Goal: Task Accomplishment & Management: Manage account settings

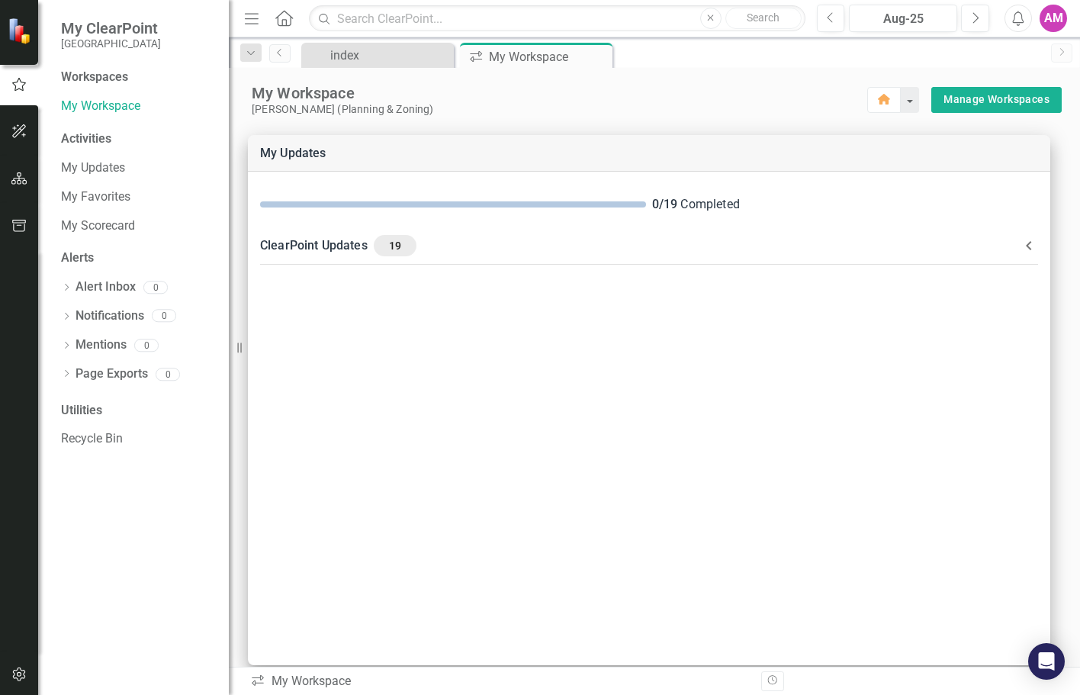
click at [100, 139] on div "Activities" at bounding box center [137, 139] width 152 height 18
click at [98, 136] on div "Activities" at bounding box center [137, 139] width 152 height 18
click at [253, 18] on icon "Menu" at bounding box center [252, 18] width 20 height 16
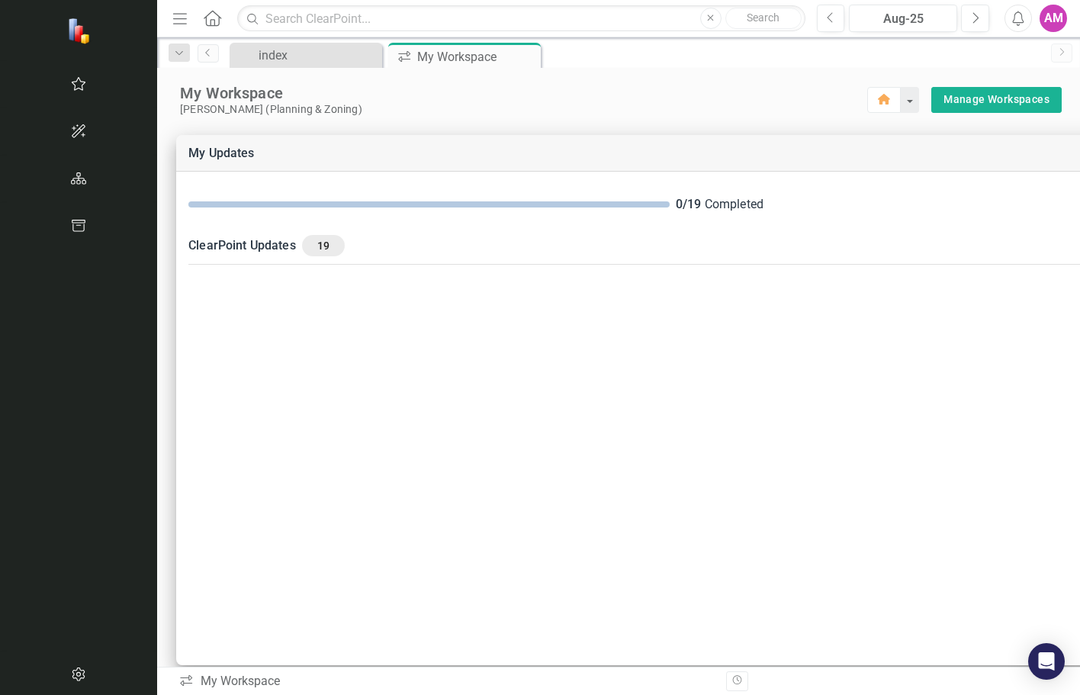
click at [170, 15] on icon "Menu" at bounding box center [180, 18] width 20 height 16
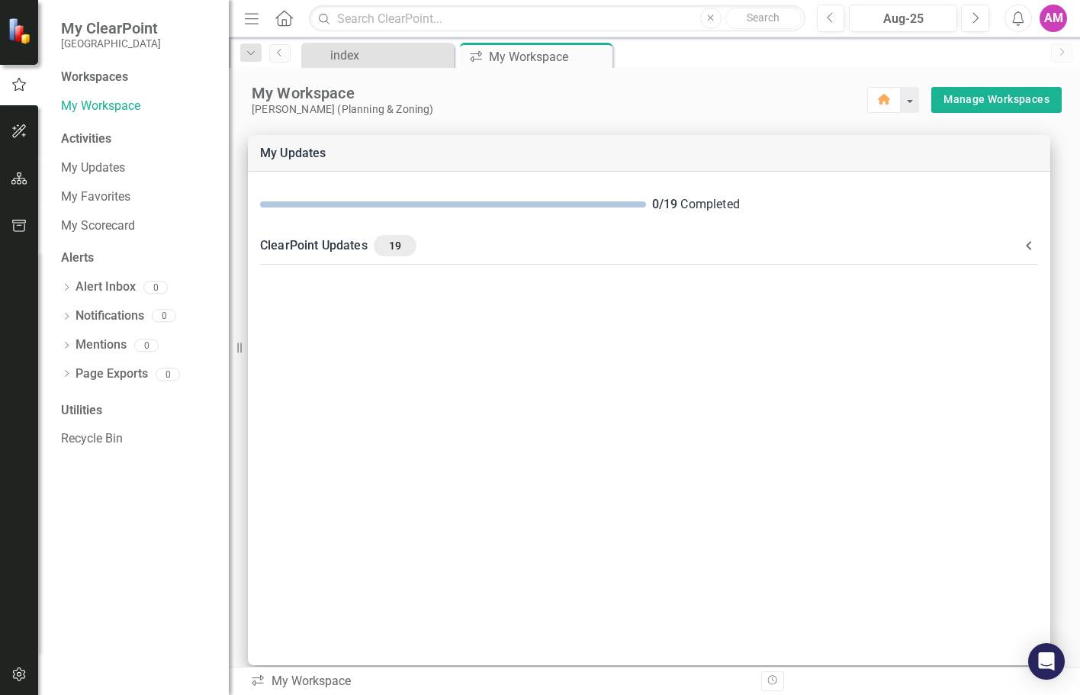
click at [286, 20] on icon at bounding box center [284, 18] width 18 height 16
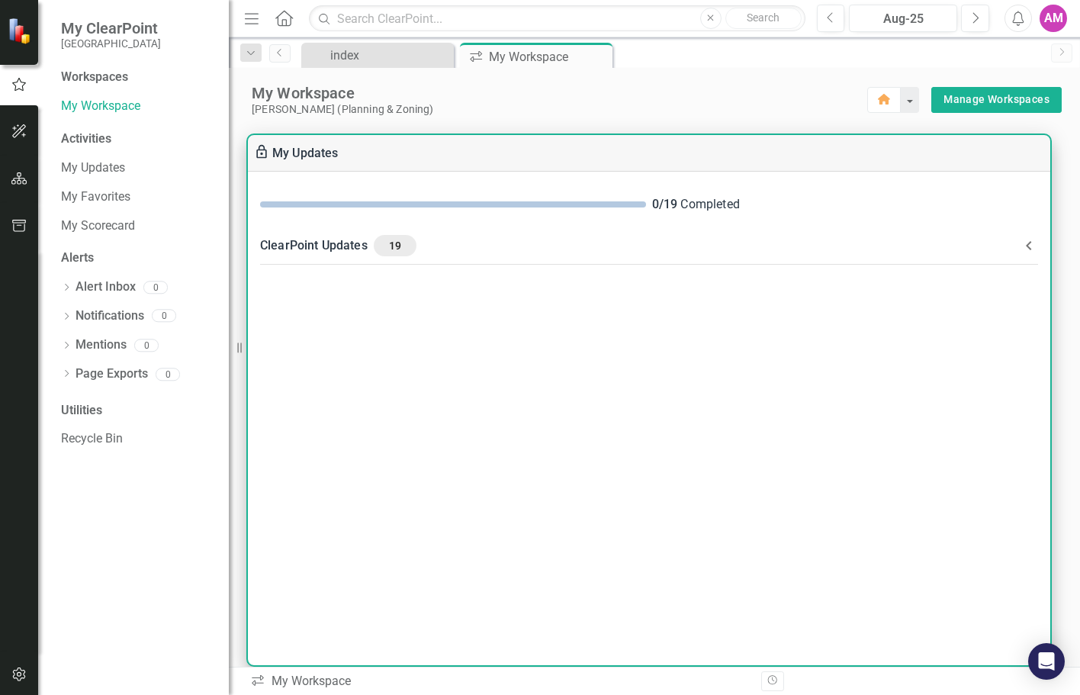
click at [393, 243] on span "19" at bounding box center [395, 246] width 30 height 14
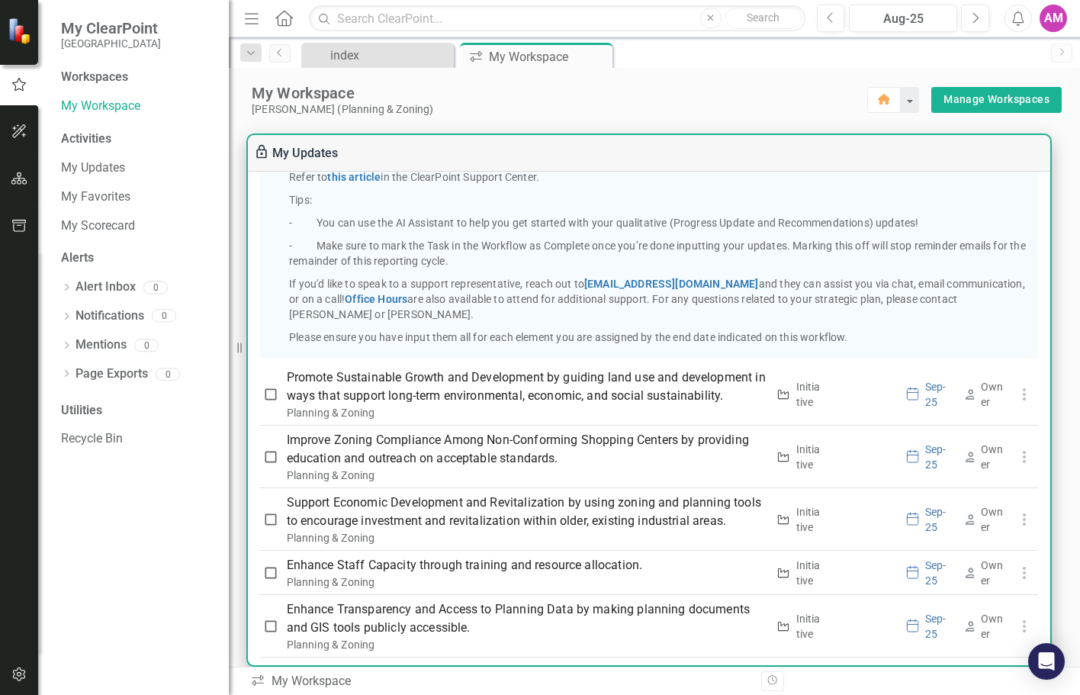
scroll to position [332, 0]
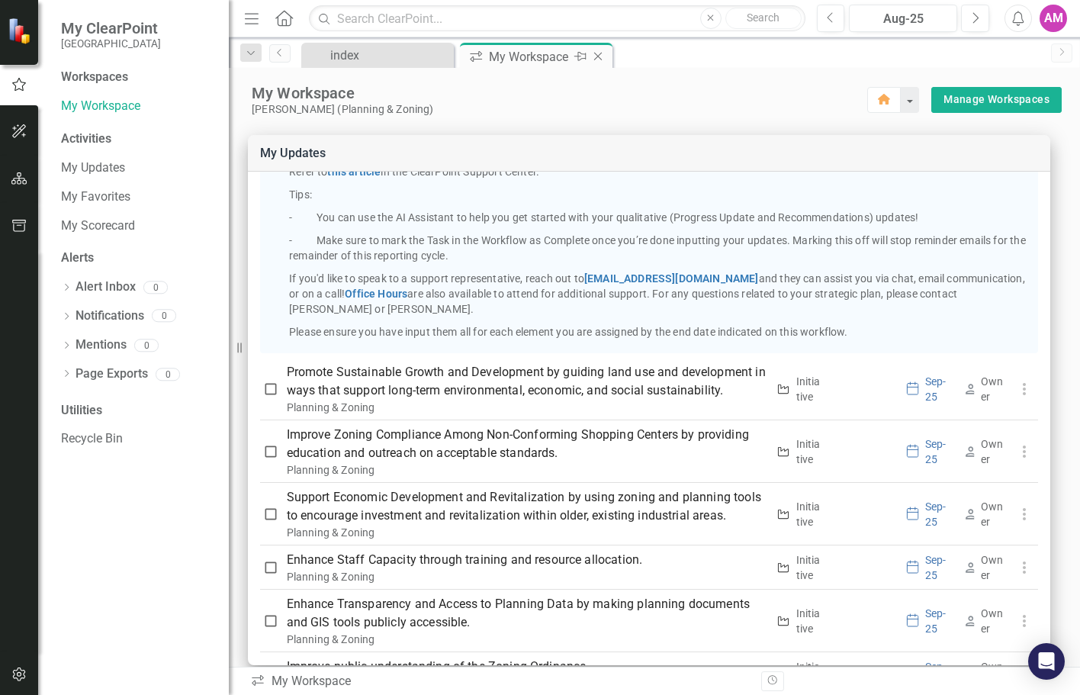
click at [494, 63] on div "My Workspace" at bounding box center [530, 56] width 82 height 19
click at [512, 56] on div "My Workspace" at bounding box center [530, 56] width 82 height 19
click at [287, 18] on icon "Home" at bounding box center [284, 18] width 20 height 16
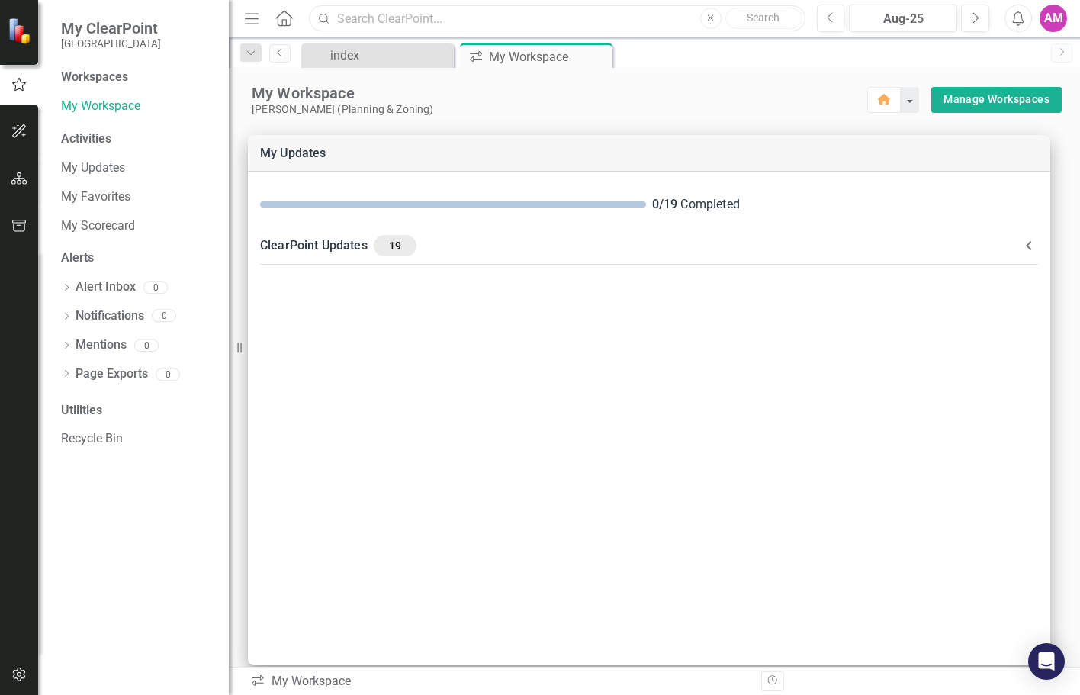
click at [352, 17] on input "text" at bounding box center [557, 18] width 496 height 27
click at [352, 18] on input "text" at bounding box center [557, 18] width 496 height 27
type input "h"
type input "z"
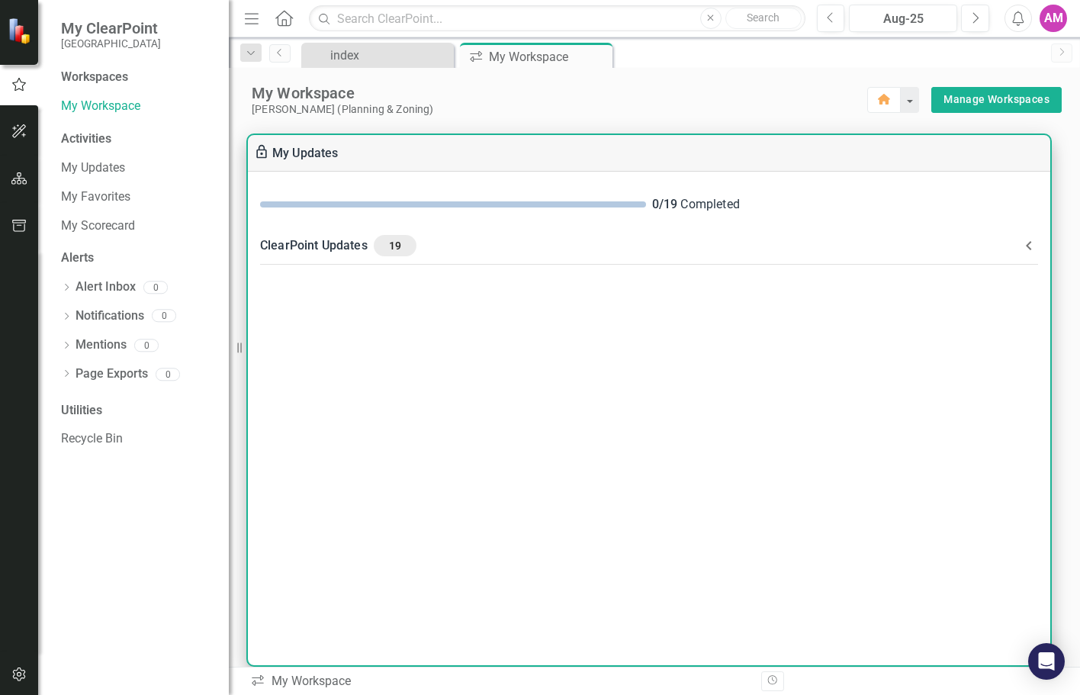
click at [543, 410] on div "0 / 19 Completed ClearPoint Updates 19 Information about your Elements: Measure…" at bounding box center [649, 418] width 802 height 493
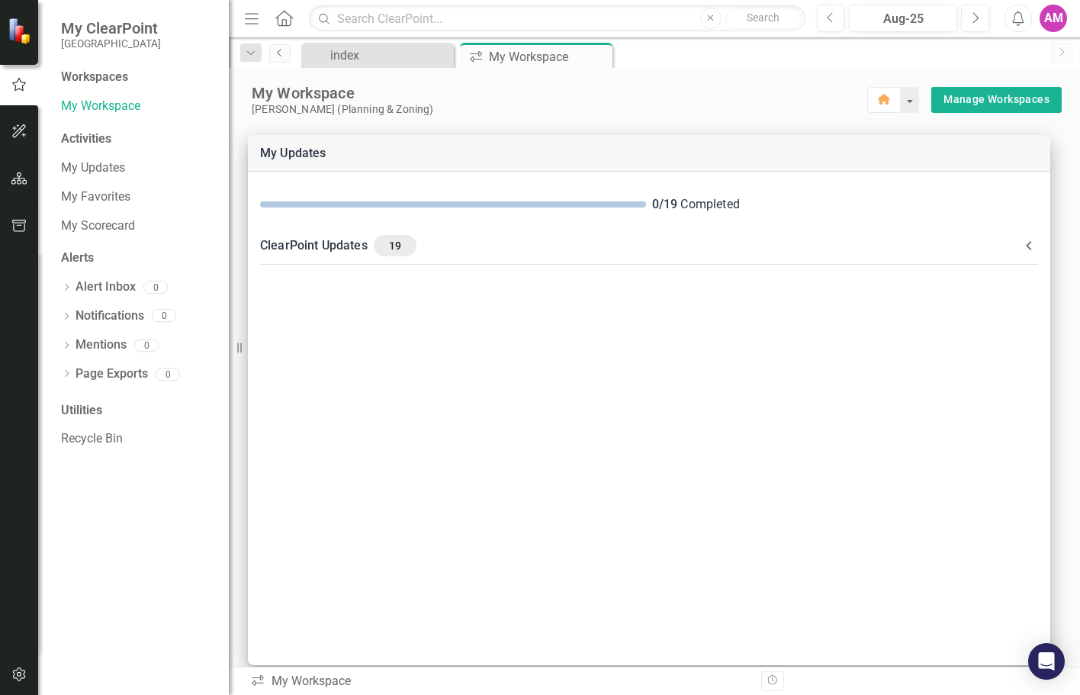
click at [274, 50] on icon "Previous" at bounding box center [280, 52] width 12 height 9
click at [279, 54] on icon at bounding box center [279, 53] width 4 height 8
click at [247, 52] on icon "Dropdown" at bounding box center [251, 53] width 14 height 11
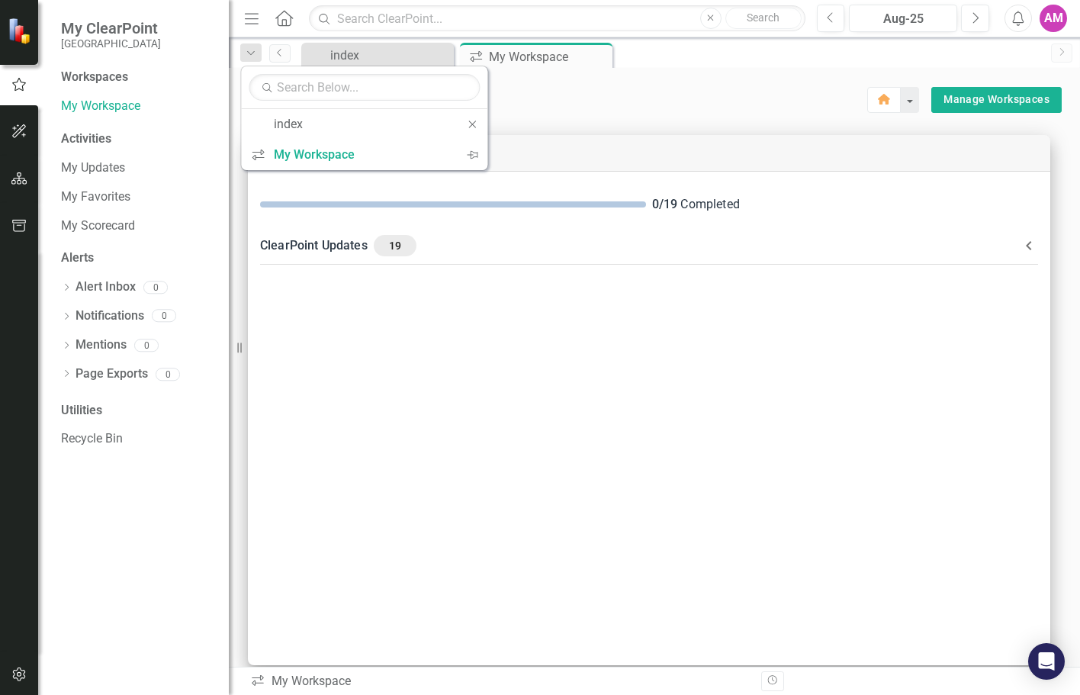
click at [715, 88] on div "My Workspace" at bounding box center [559, 93] width 615 height 20
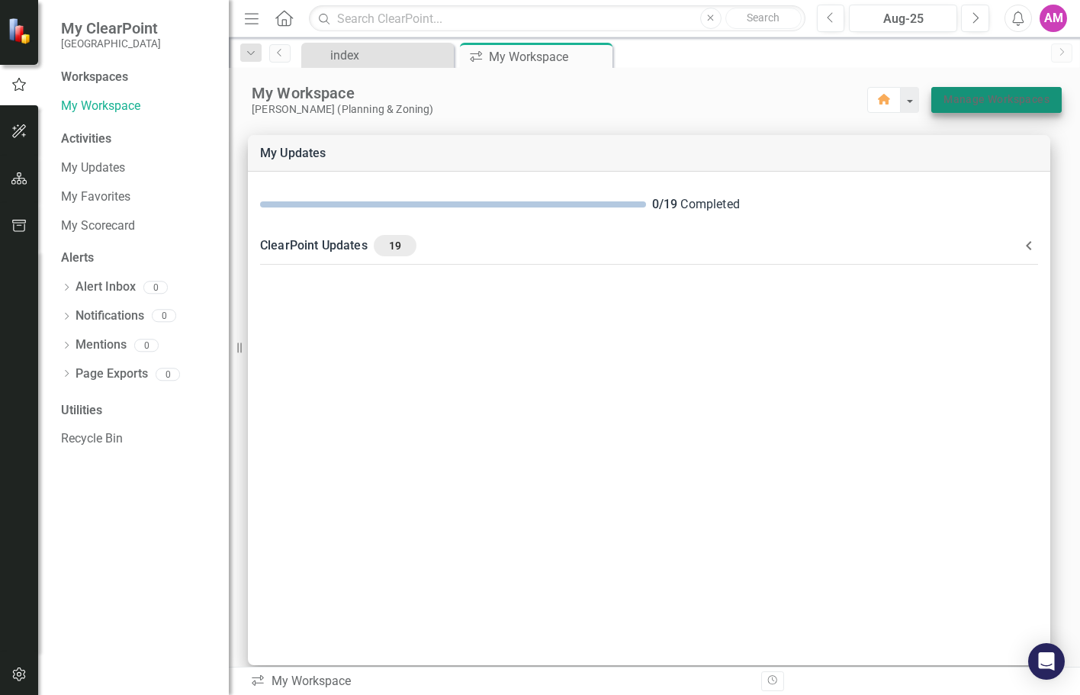
click at [1000, 103] on link "Manage Workspaces" at bounding box center [996, 99] width 106 height 19
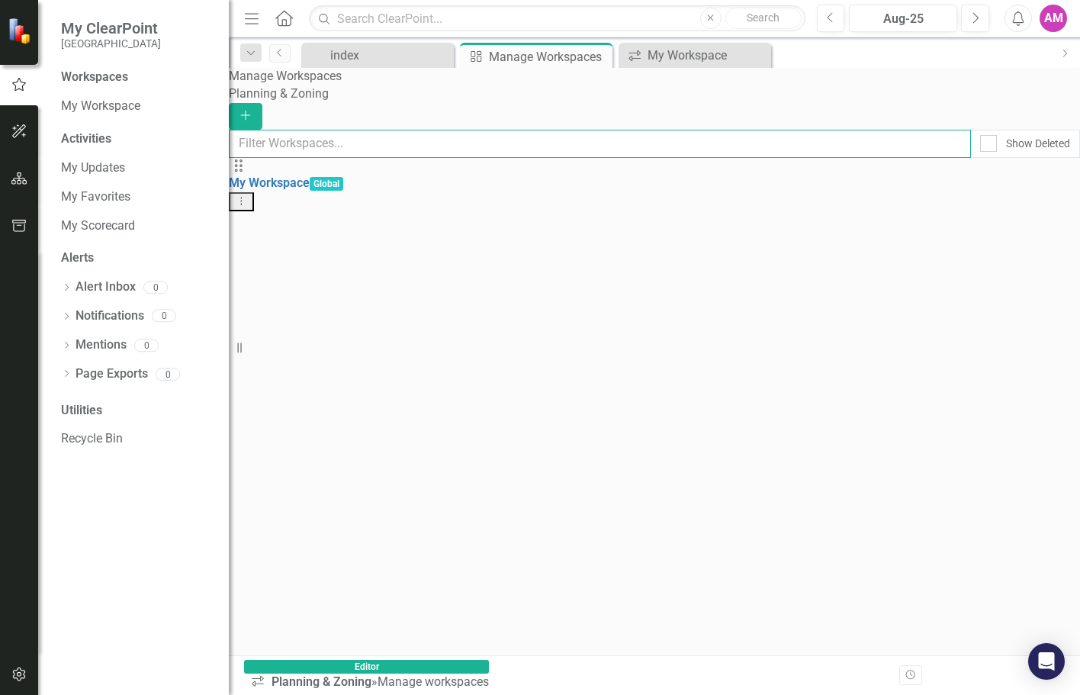
click at [628, 144] on input "text" at bounding box center [600, 144] width 742 height 28
type input "alert"
drag, startPoint x: 519, startPoint y: 143, endPoint x: 78, endPoint y: 131, distance: 441.7
click at [78, 131] on div "My ClearPoint Miami Gardens Workspaces My Workspace Activities My Updates My Fa…" at bounding box center [540, 347] width 1080 height 695
click at [381, 60] on div "index" at bounding box center [380, 55] width 101 height 19
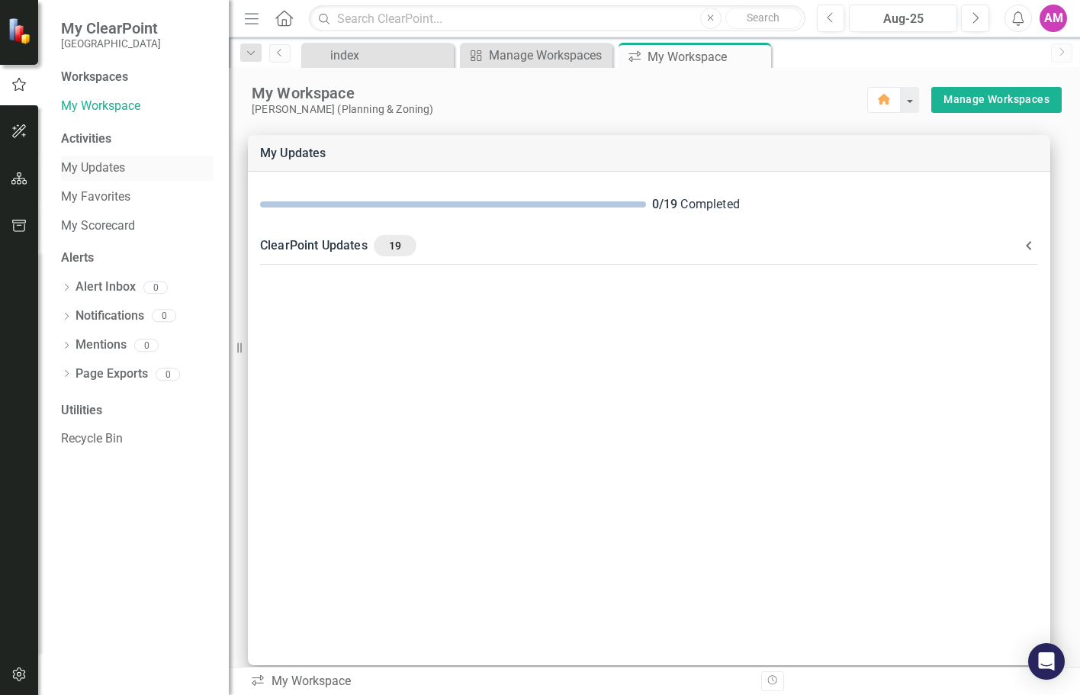
click at [89, 164] on link "My Updates" at bounding box center [137, 168] width 152 height 18
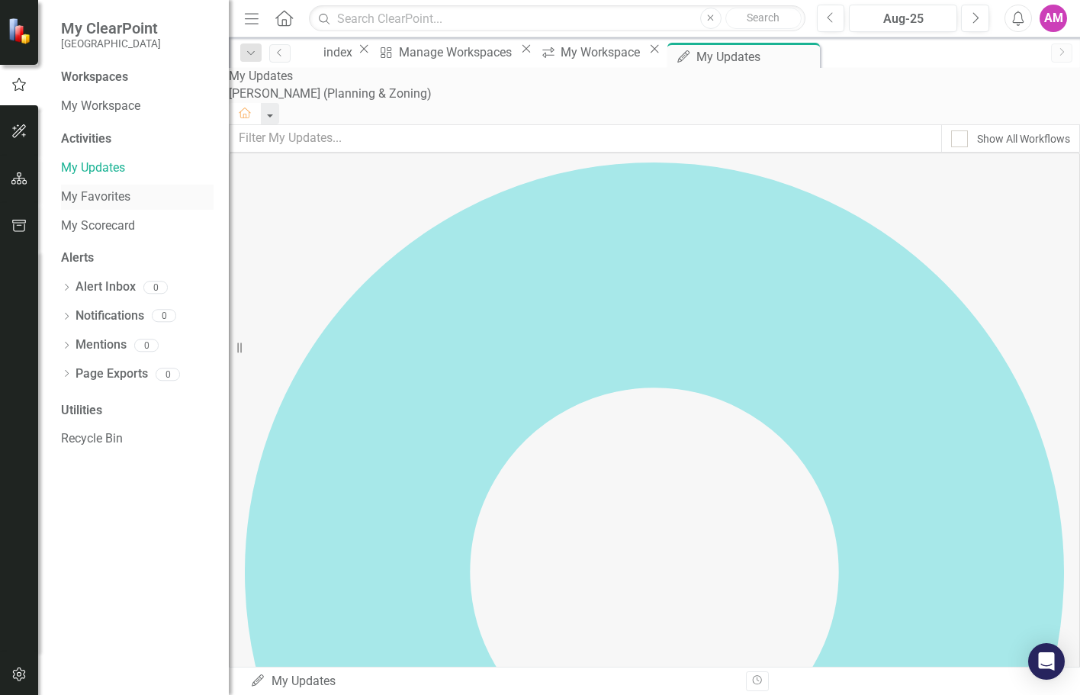
click at [107, 197] on link "My Favorites" at bounding box center [137, 197] width 152 height 18
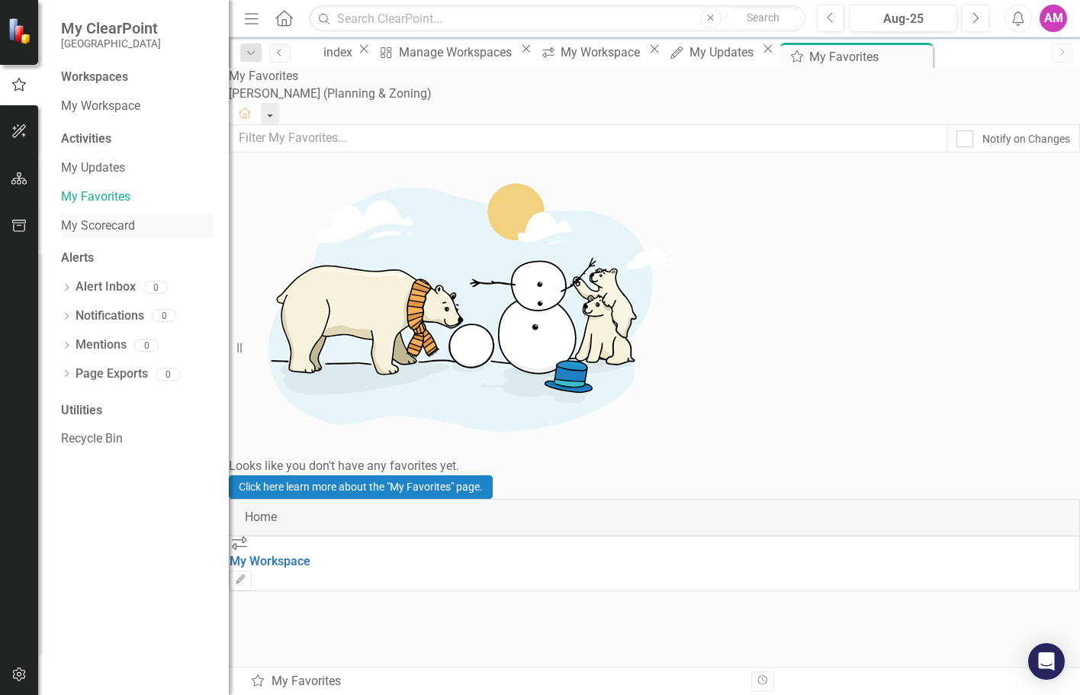
click at [104, 227] on link "My Scorecard" at bounding box center [137, 226] width 152 height 18
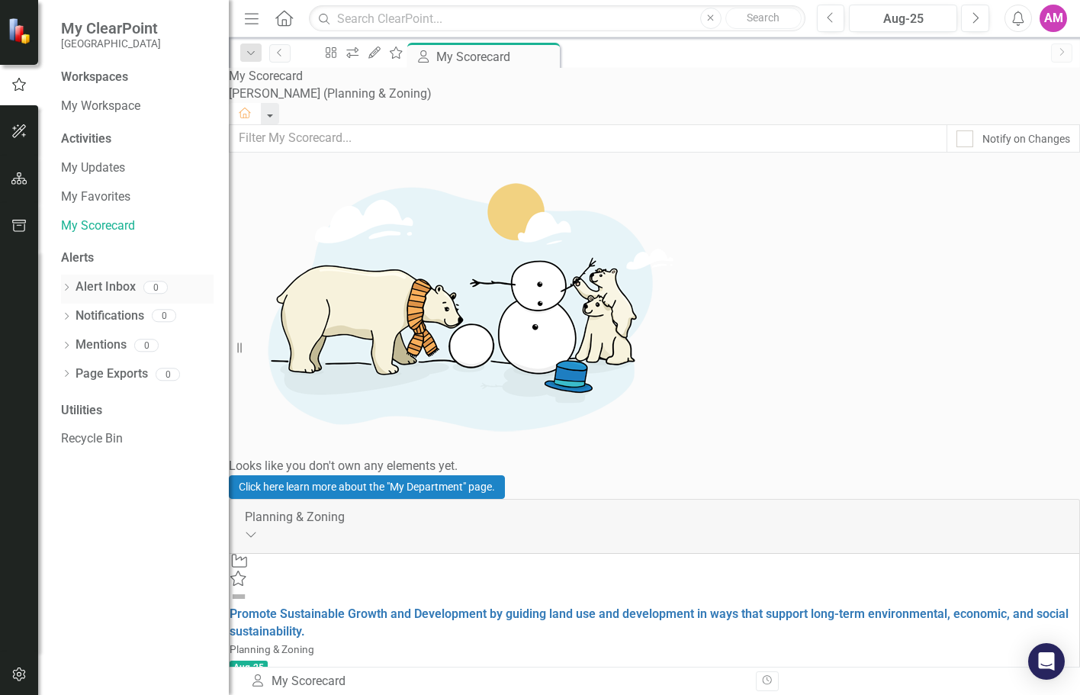
click at [98, 288] on link "Alert Inbox" at bounding box center [105, 287] width 60 height 18
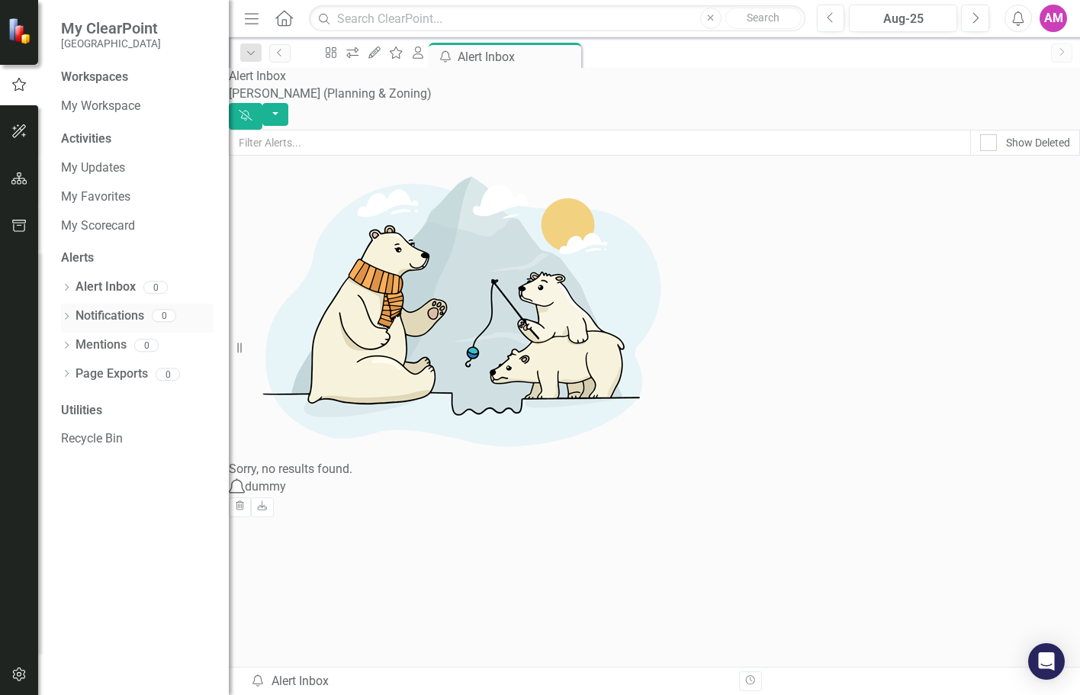
click at [100, 312] on link "Notifications" at bounding box center [109, 316] width 69 height 18
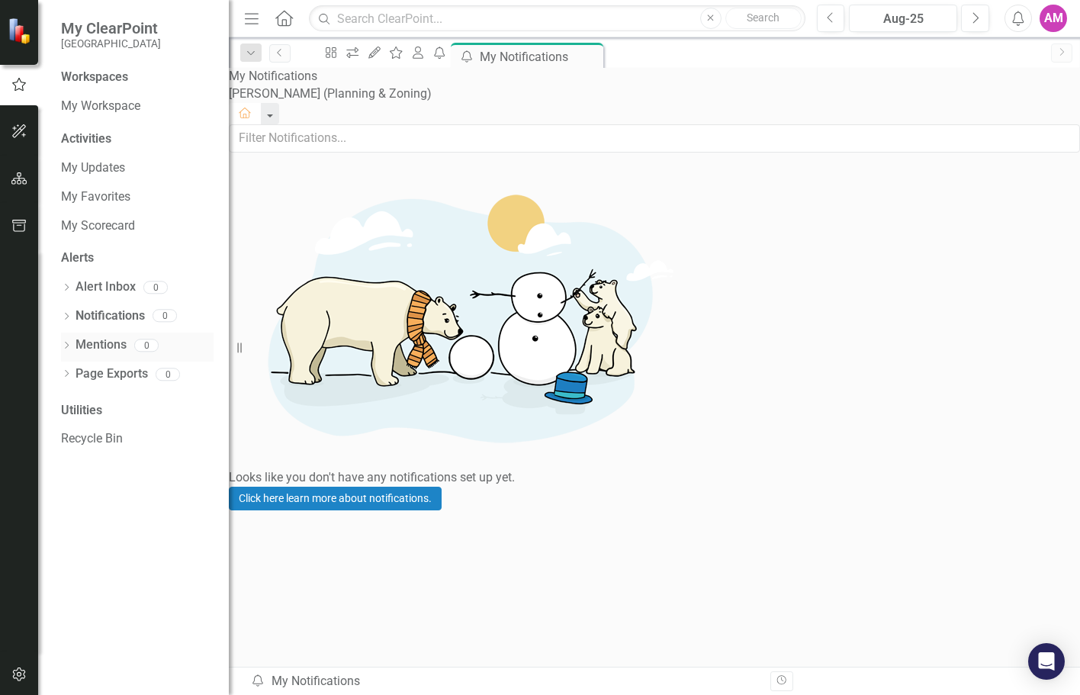
click at [100, 342] on link "Mentions" at bounding box center [100, 345] width 51 height 18
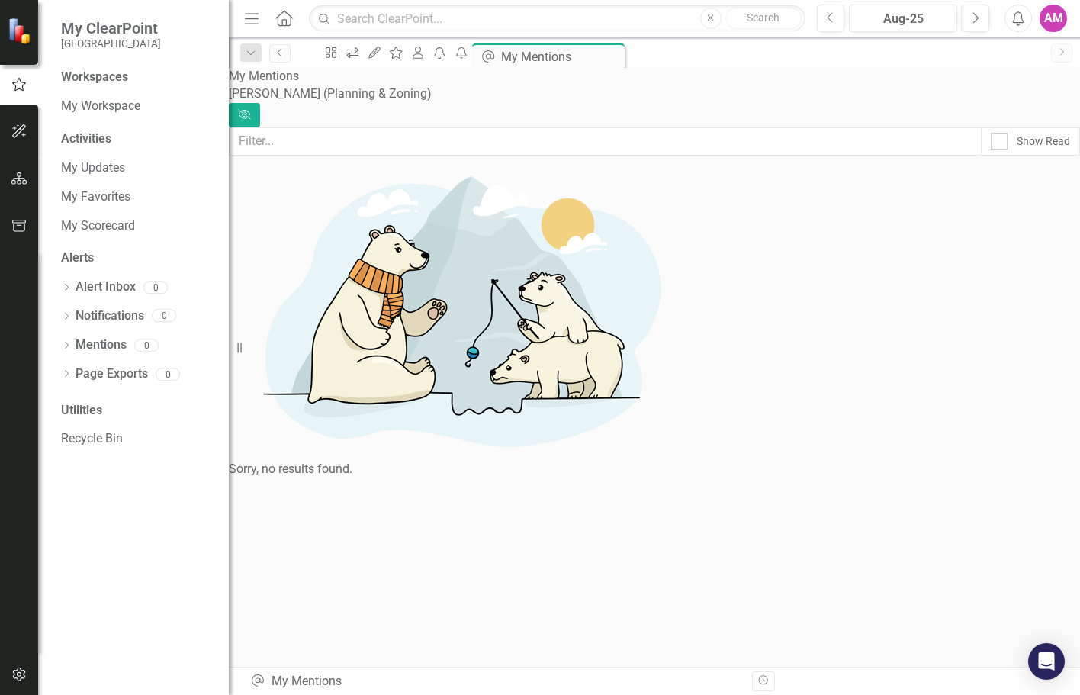
click at [90, 70] on div "Workspaces" at bounding box center [94, 78] width 67 height 18
click at [89, 77] on div "Workspaces" at bounding box center [94, 78] width 67 height 18
click at [281, 18] on icon "Home" at bounding box center [284, 18] width 20 height 16
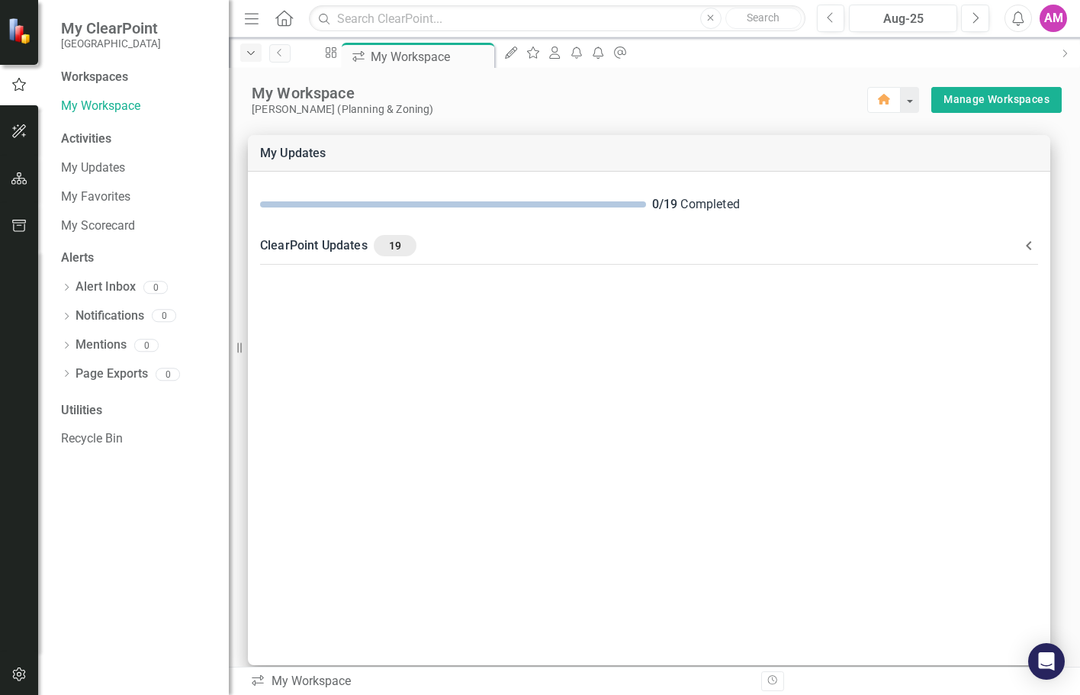
click at [254, 50] on icon "Dropdown" at bounding box center [251, 53] width 14 height 11
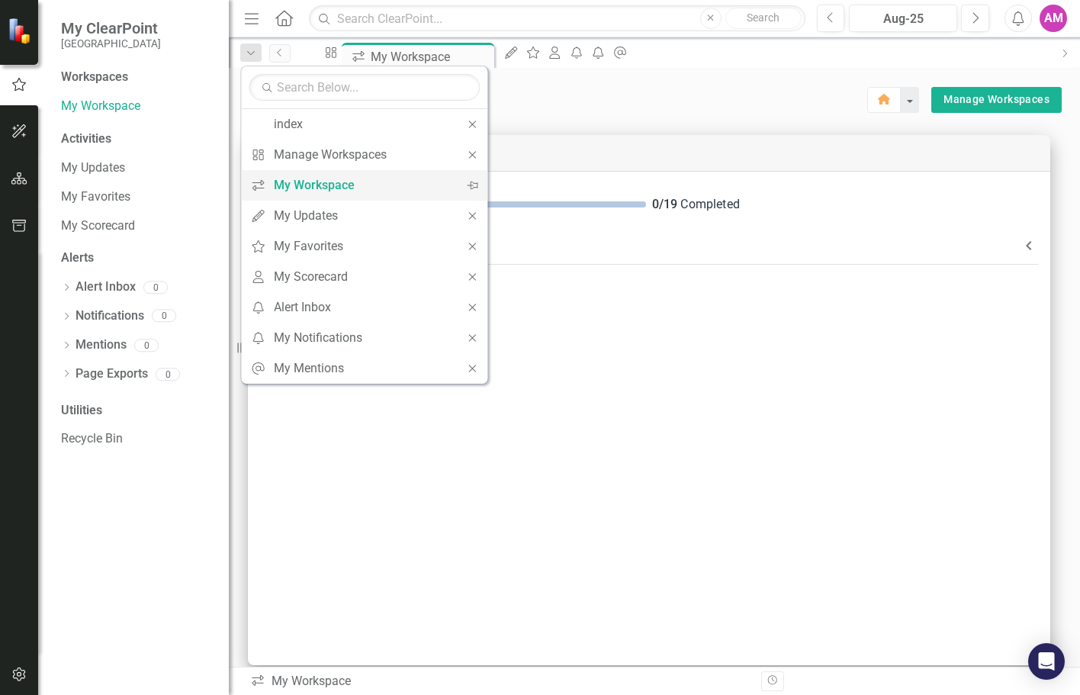
click at [474, 184] on icon "Pin" at bounding box center [472, 185] width 11 height 14
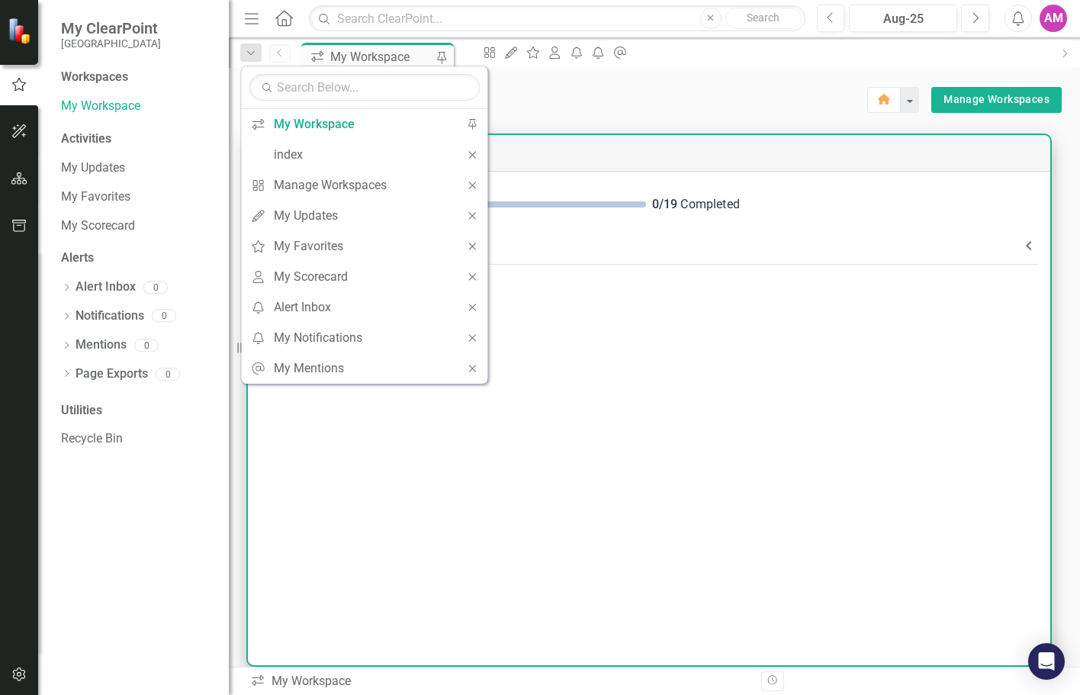
click at [720, 415] on div "0 / 19 Completed ClearPoint Updates 19 Information about your Elements: Measure…" at bounding box center [649, 418] width 802 height 493
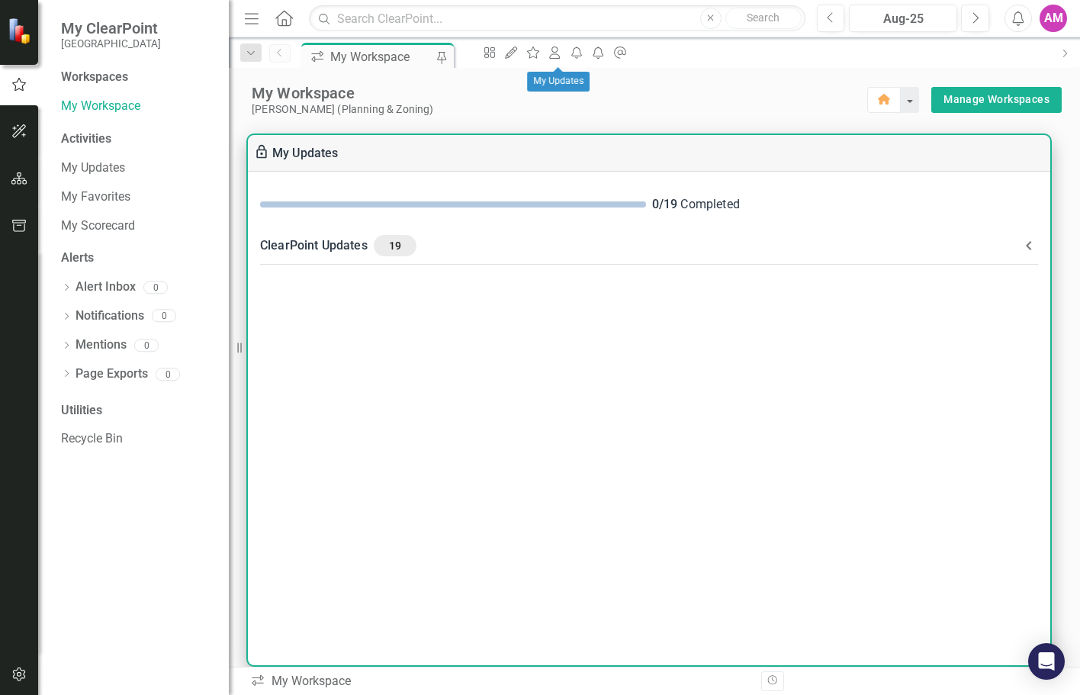
drag, startPoint x: 555, startPoint y: 55, endPoint x: 592, endPoint y: 341, distance: 288.3
click at [595, 368] on div "0 / 19 Completed ClearPoint Updates 19 Information about your Elements: Measure…" at bounding box center [649, 418] width 802 height 493
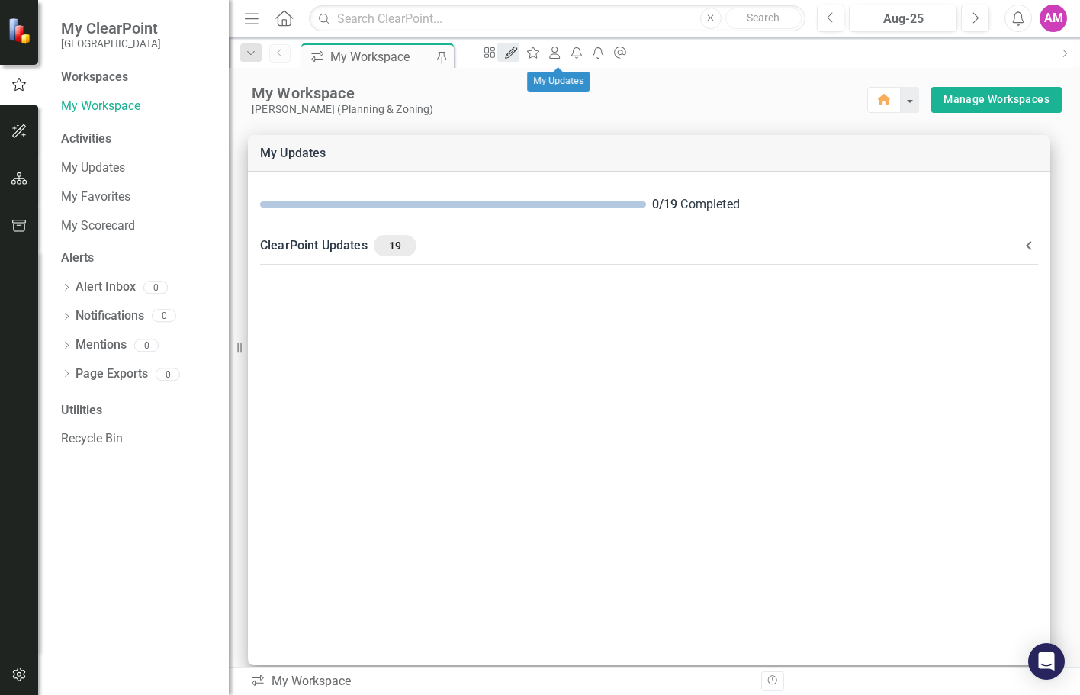
click at [518, 54] on icon "My Updates" at bounding box center [510, 53] width 15 height 12
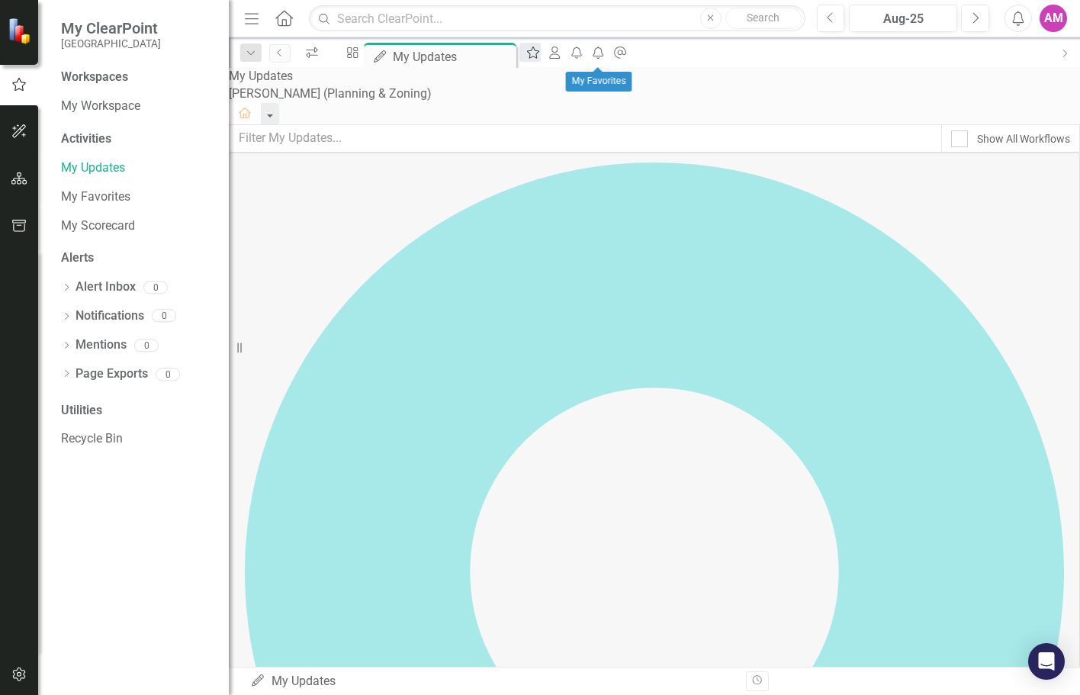
click at [541, 54] on icon "My Favorites" at bounding box center [532, 53] width 15 height 12
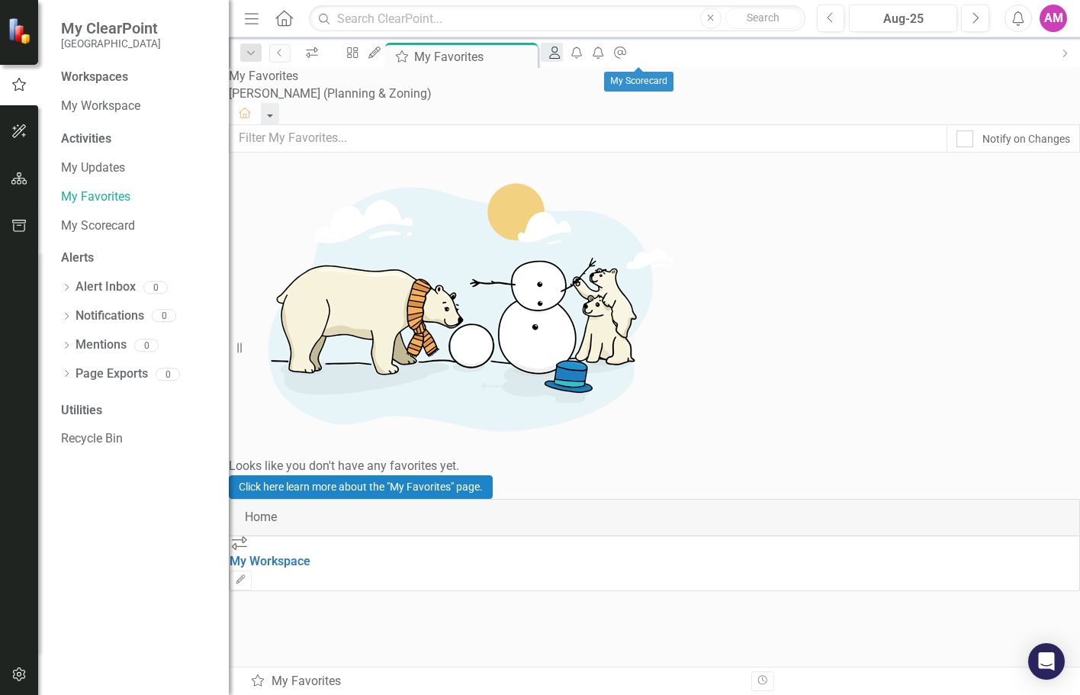
click at [562, 54] on icon "My Scorecard" at bounding box center [554, 53] width 15 height 12
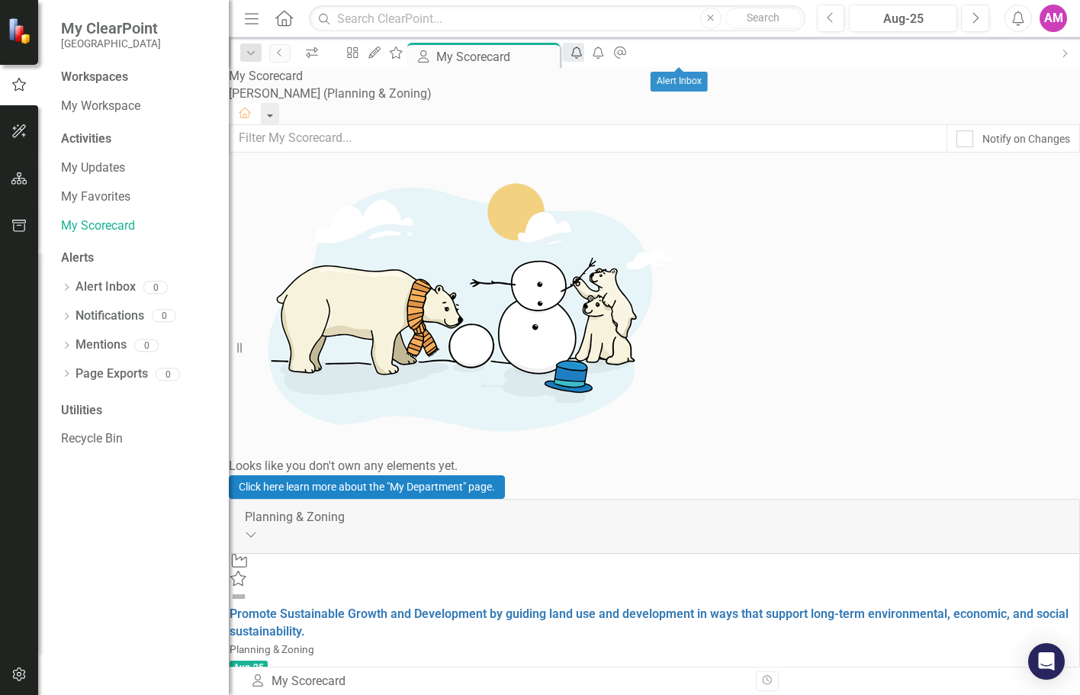
click at [584, 54] on icon "icon.alertInbox" at bounding box center [576, 53] width 15 height 12
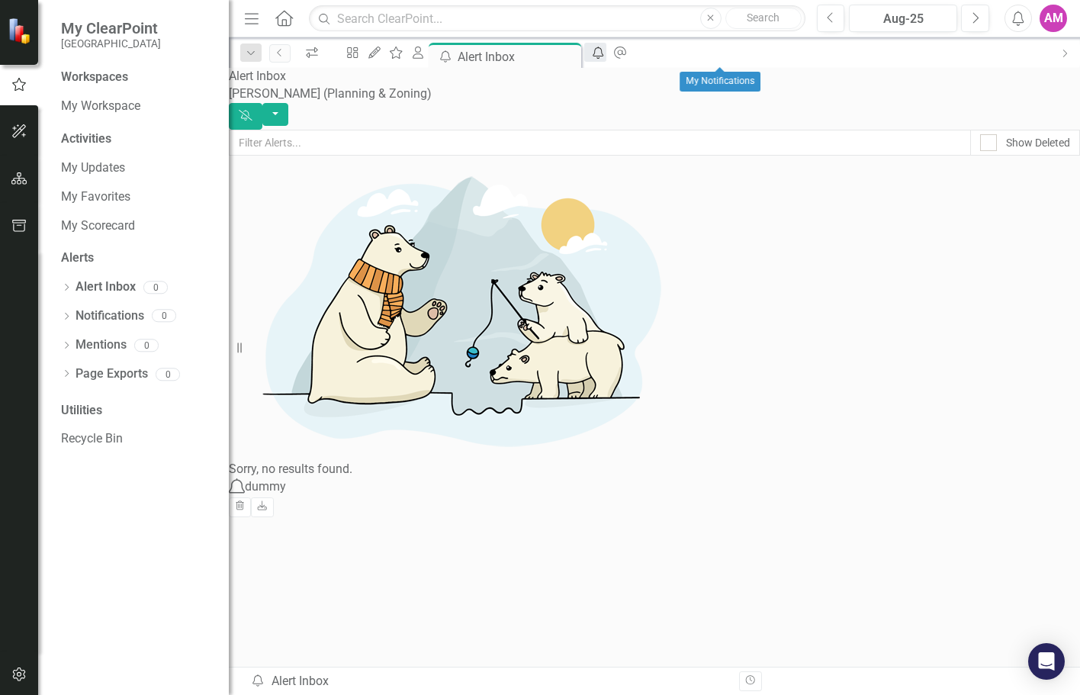
click at [605, 54] on icon "My Notifications" at bounding box center [597, 53] width 15 height 12
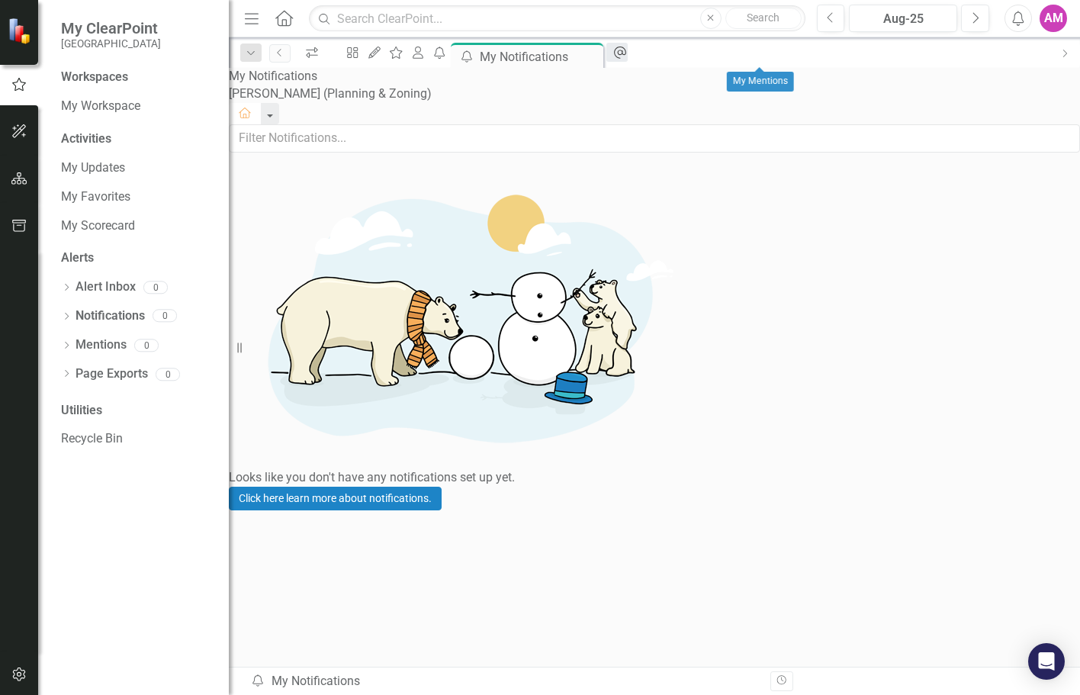
click at [628, 53] on icon "My Mentions" at bounding box center [619, 53] width 15 height 12
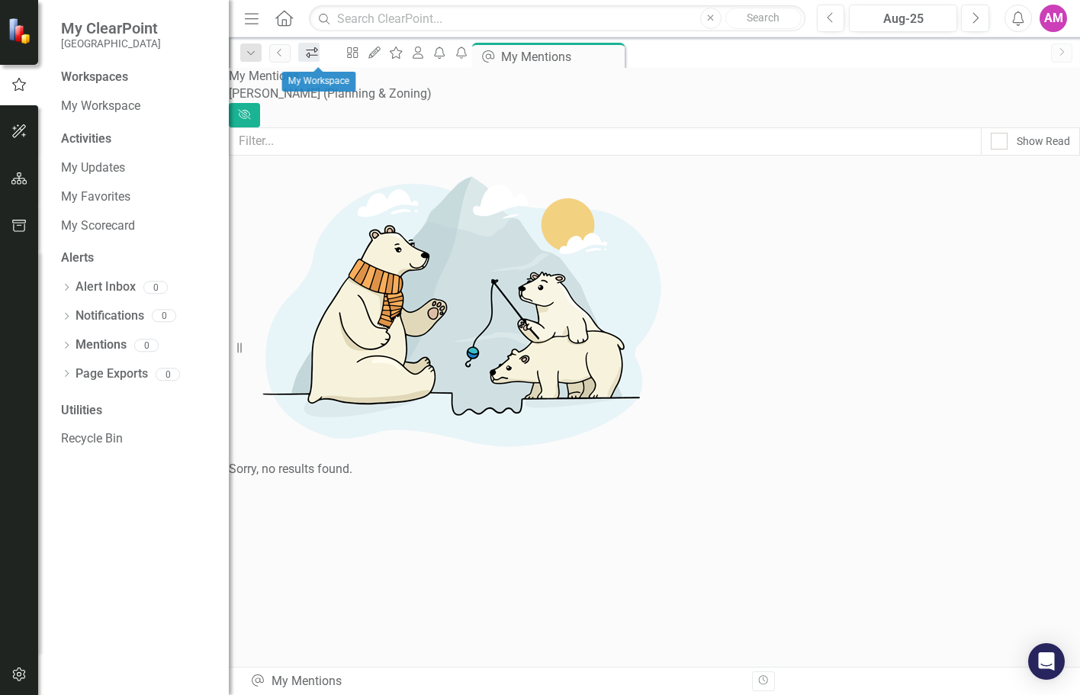
click at [319, 55] on icon "icon.workspace" at bounding box center [311, 53] width 15 height 12
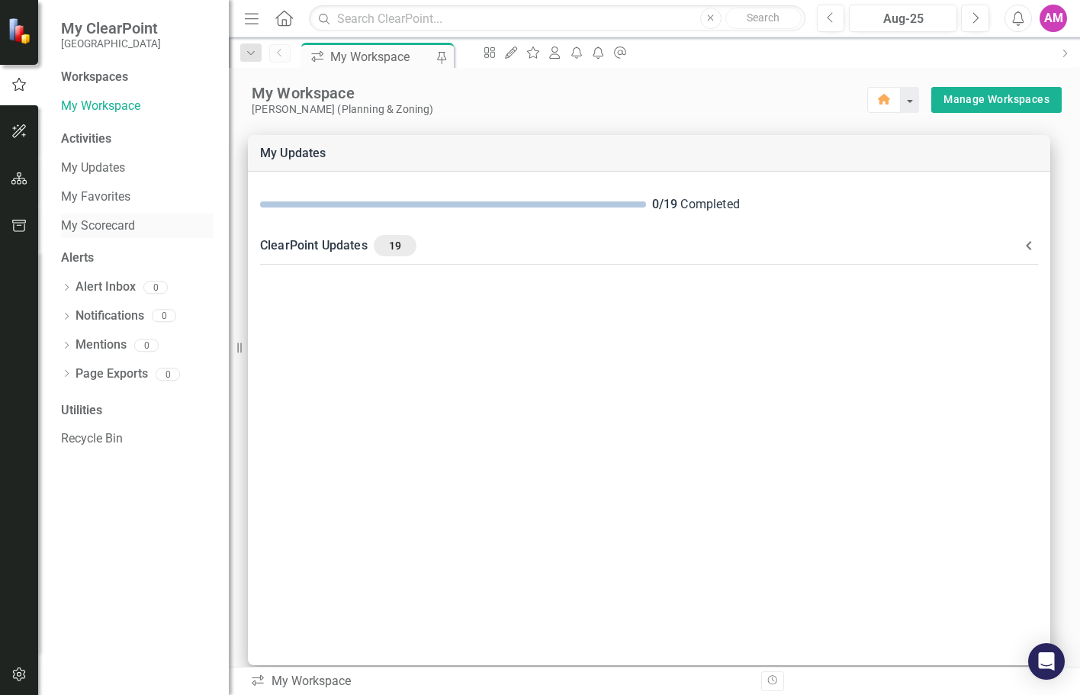
click at [113, 224] on link "My Scorecard" at bounding box center [137, 226] width 152 height 18
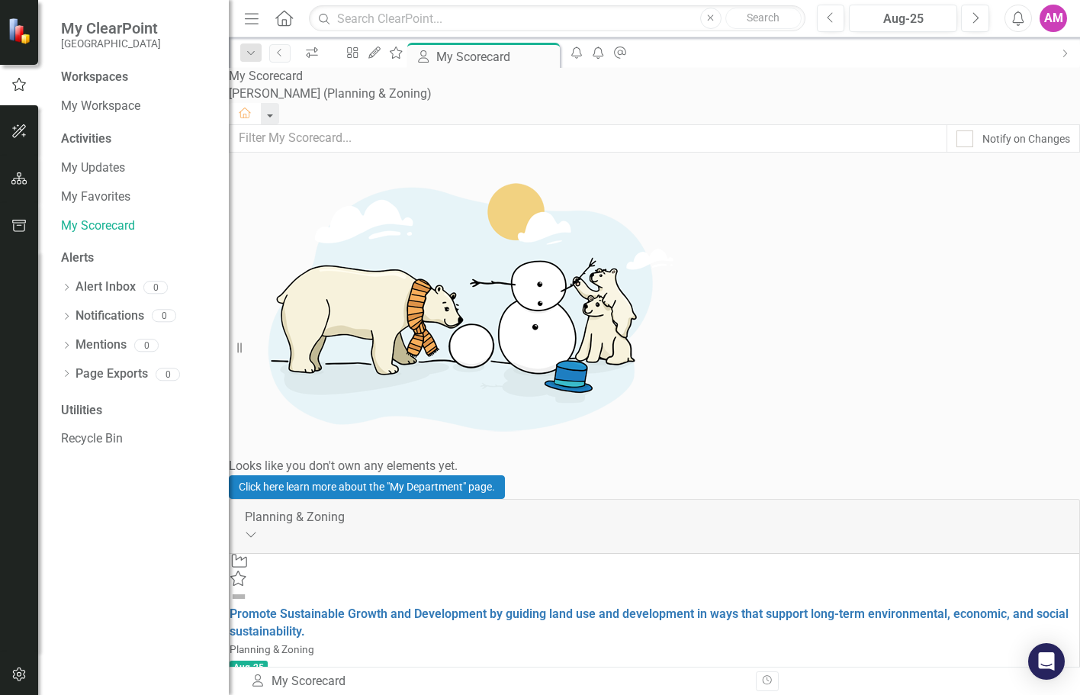
click at [97, 141] on div "Activities" at bounding box center [137, 139] width 152 height 18
click at [96, 138] on div "Activities" at bounding box center [137, 139] width 152 height 18
click at [98, 168] on link "My Updates" at bounding box center [137, 168] width 152 height 18
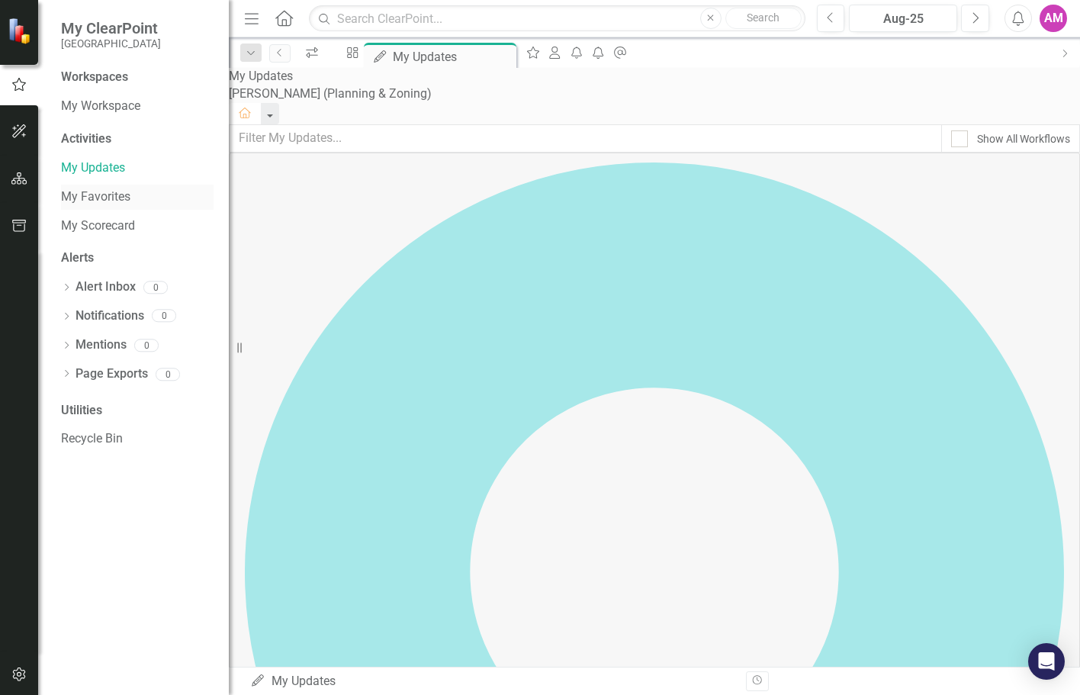
click at [104, 198] on link "My Favorites" at bounding box center [137, 197] width 152 height 18
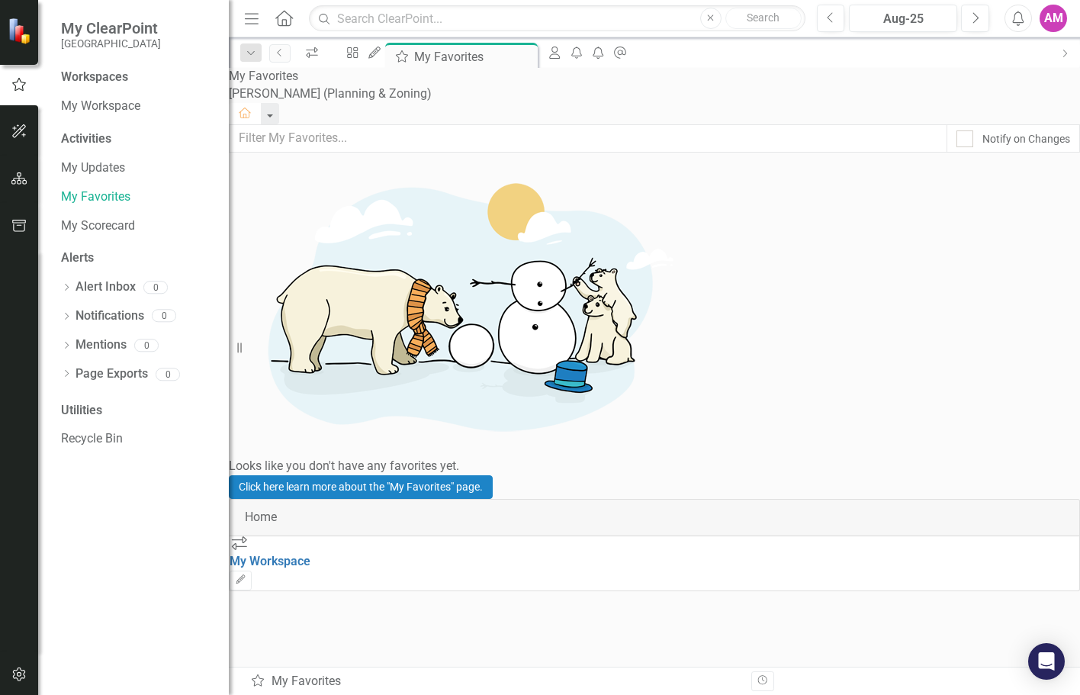
click at [91, 144] on div "Activities" at bounding box center [137, 139] width 152 height 18
click at [92, 221] on link "My Scorecard" at bounding box center [137, 226] width 152 height 18
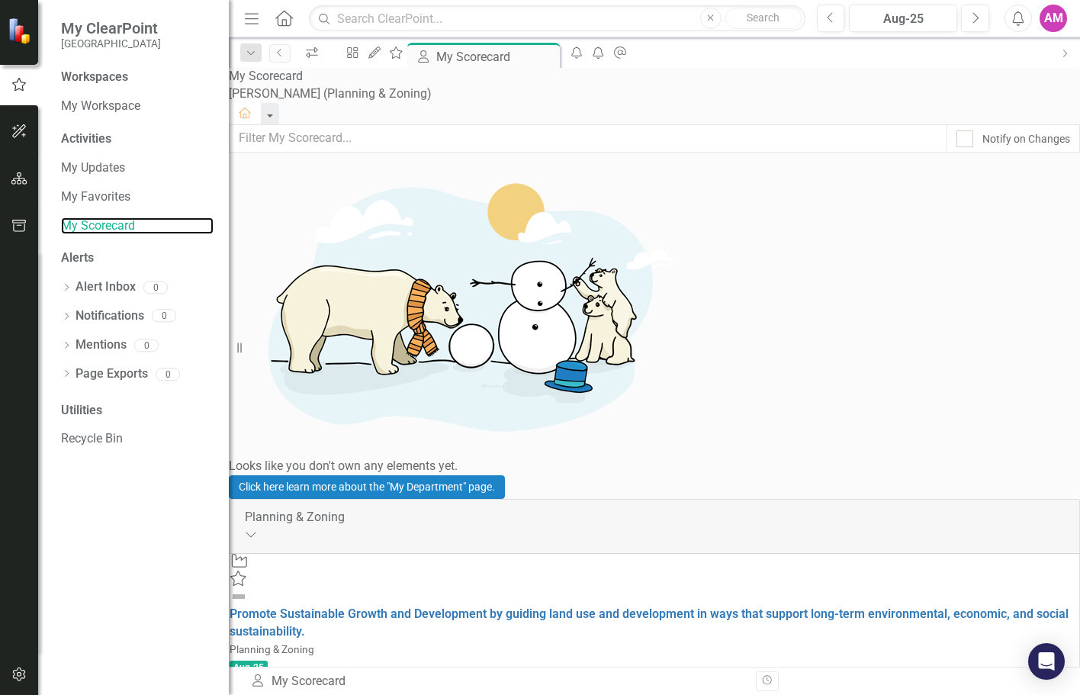
scroll to position [477, 0]
click at [360, 54] on icon "icon.manageWorkspaces" at bounding box center [352, 53] width 15 height 12
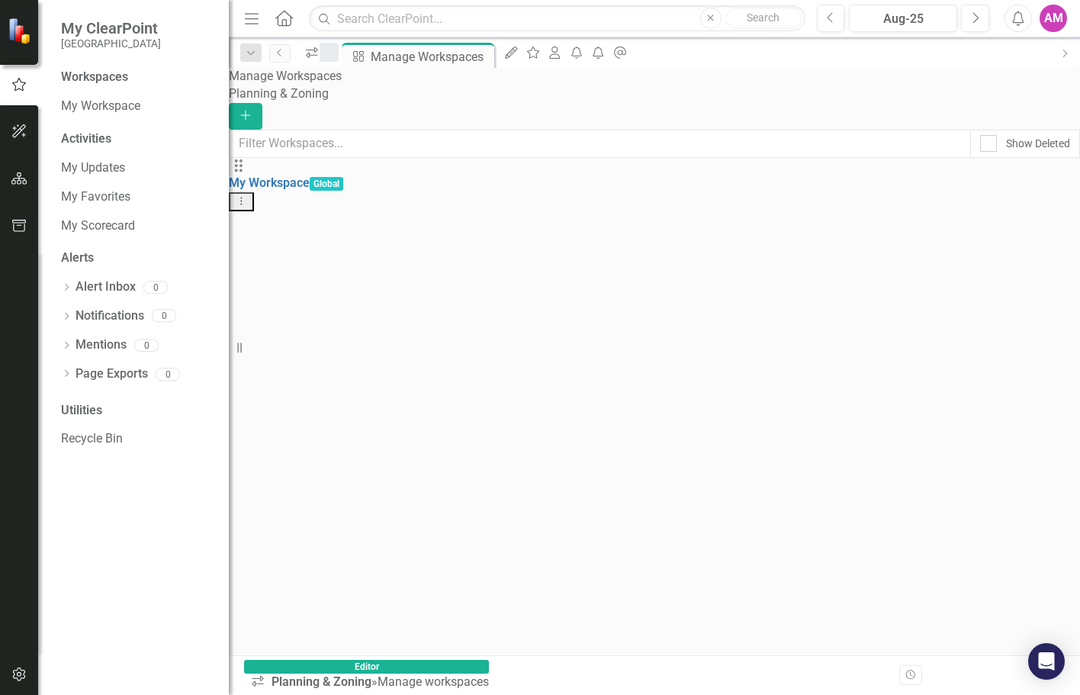
click at [339, 62] on div at bounding box center [328, 52] width 19 height 19
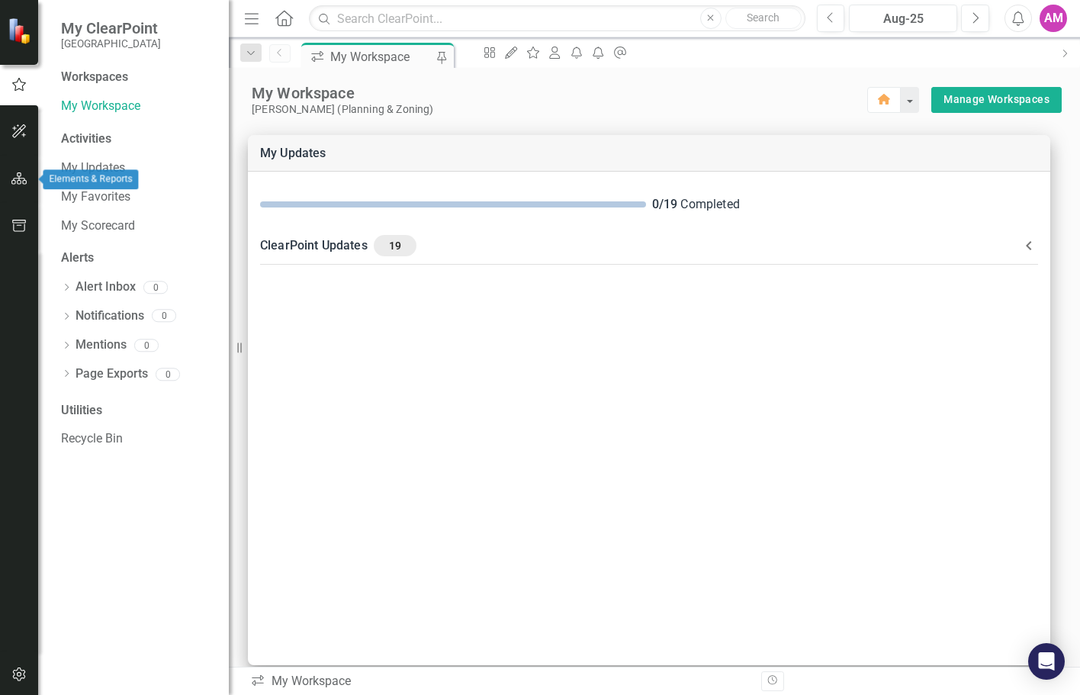
click at [19, 182] on icon "button" at bounding box center [19, 178] width 16 height 12
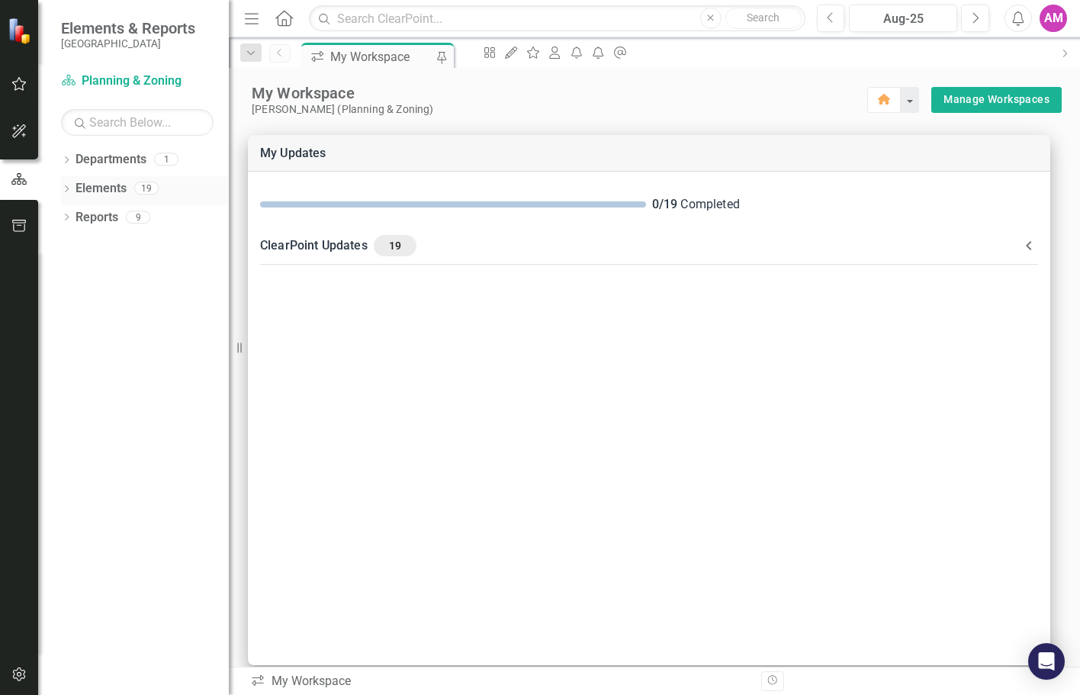
click at [113, 187] on link "Elements" at bounding box center [100, 189] width 51 height 18
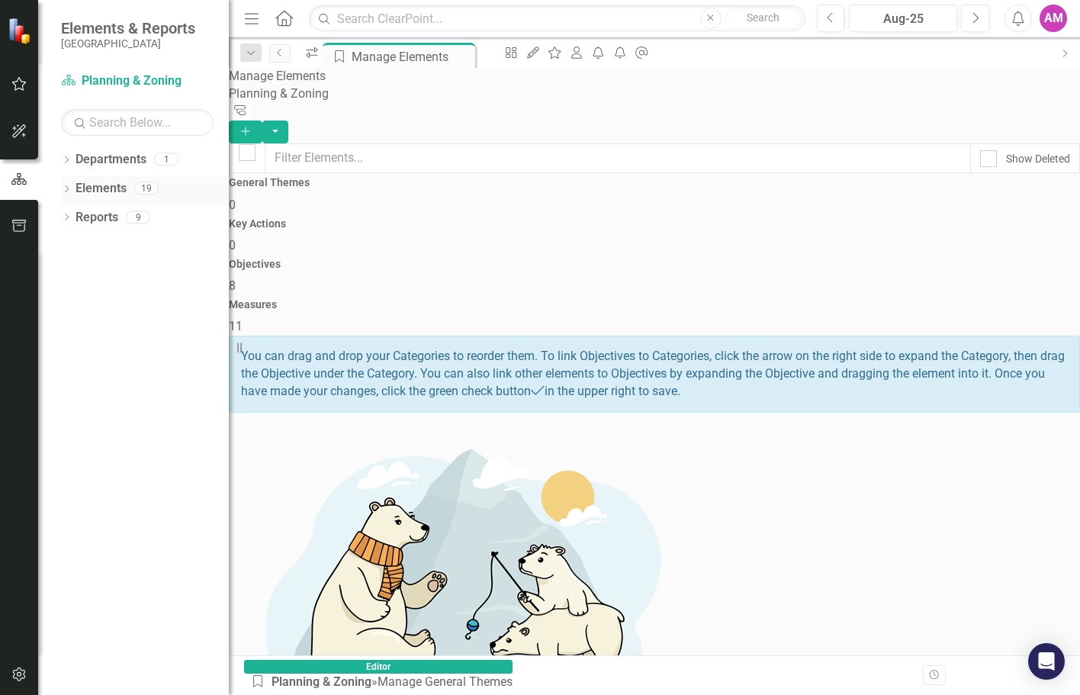
click at [66, 186] on icon "Dropdown" at bounding box center [66, 190] width 11 height 8
click at [49, 244] on icon "Dropdown" at bounding box center [43, 247] width 11 height 8
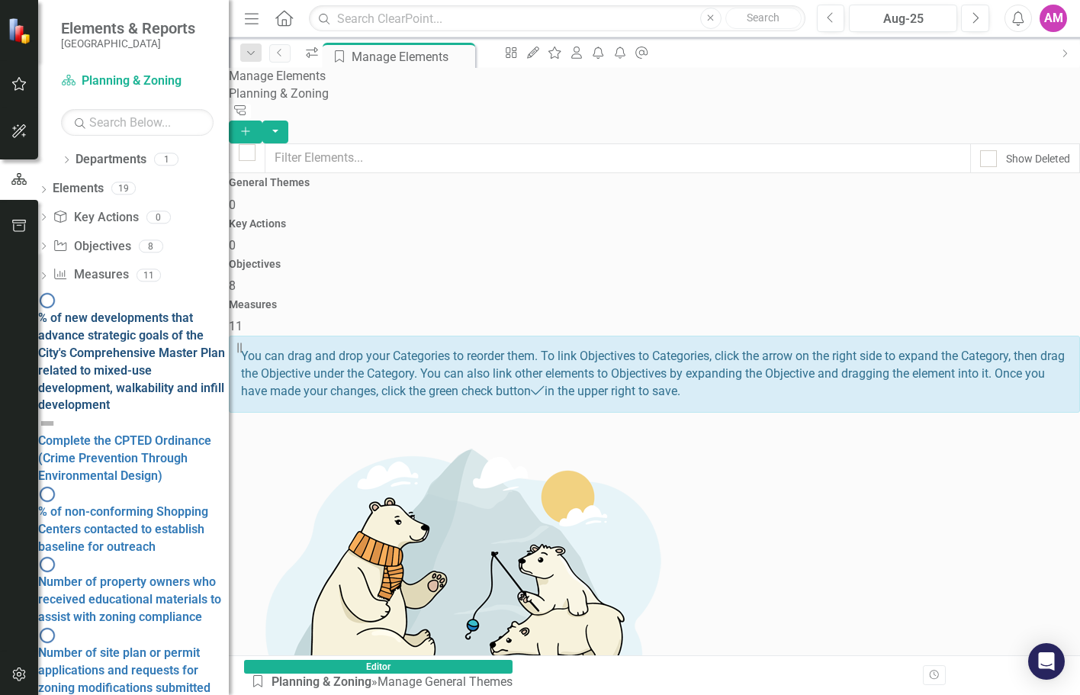
click at [176, 310] on div "% of new developments that advance strategic goals of the City's Comprehensive …" at bounding box center [133, 362] width 191 height 104
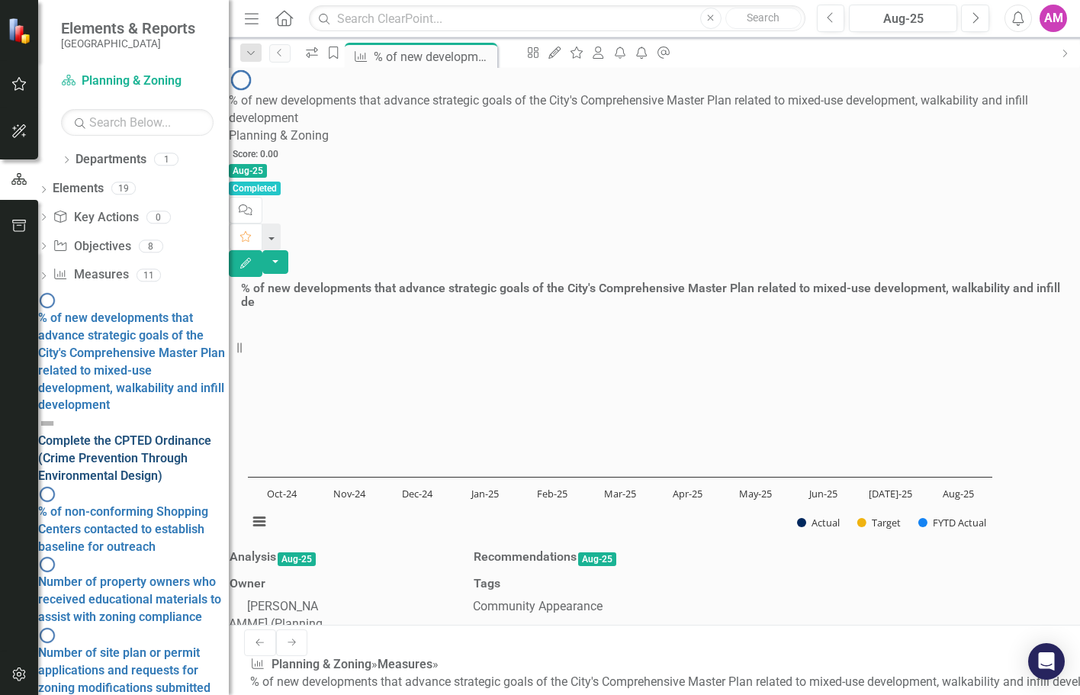
click at [157, 432] on div "Complete the CPTED Ordinance (Crime Prevention Through Environmental Design)" at bounding box center [133, 458] width 191 height 53
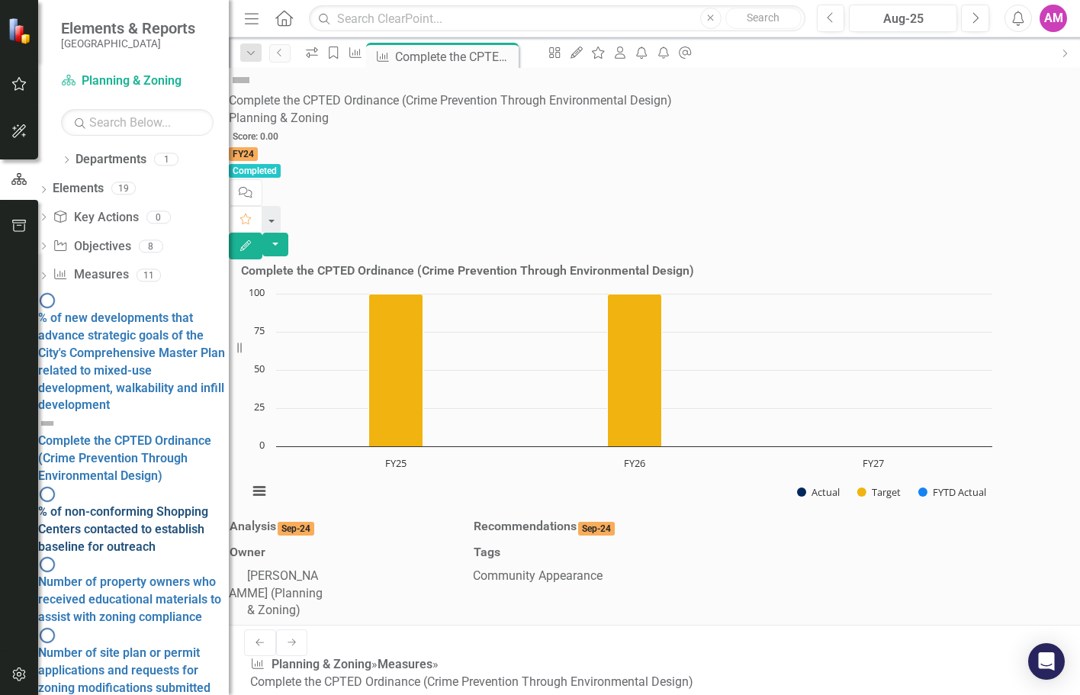
click at [164, 503] on div "% of non-conforming Shopping Centers contacted to establish baseline for outrea…" at bounding box center [133, 529] width 191 height 53
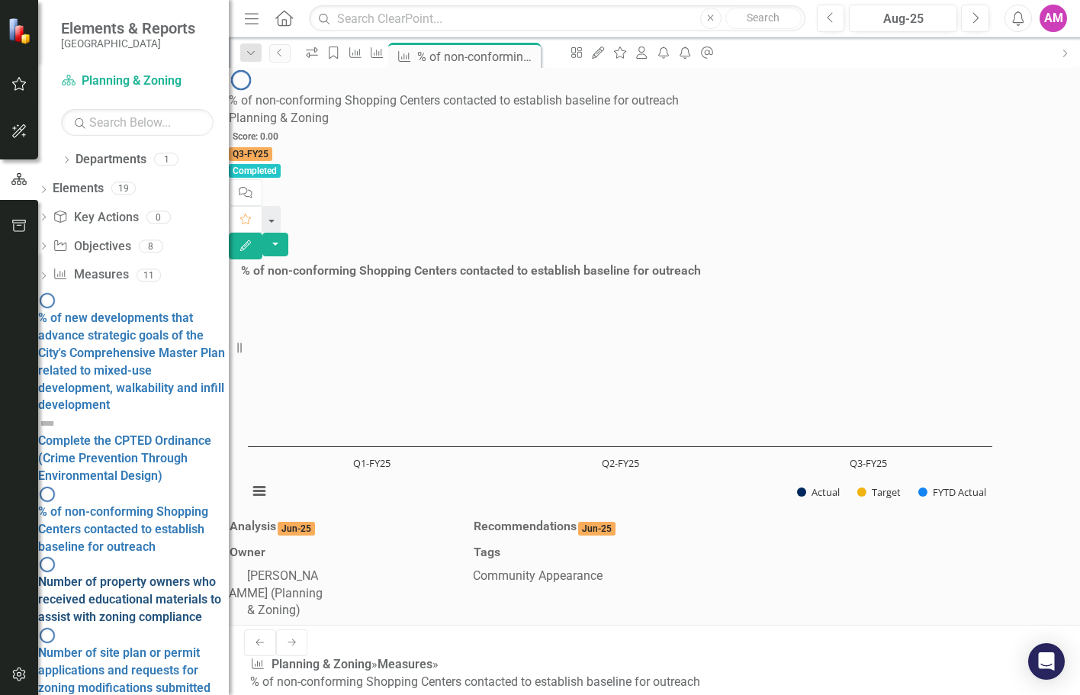
click at [172, 573] on div "Number of property owners who received educational materials to assist with zon…" at bounding box center [133, 599] width 191 height 53
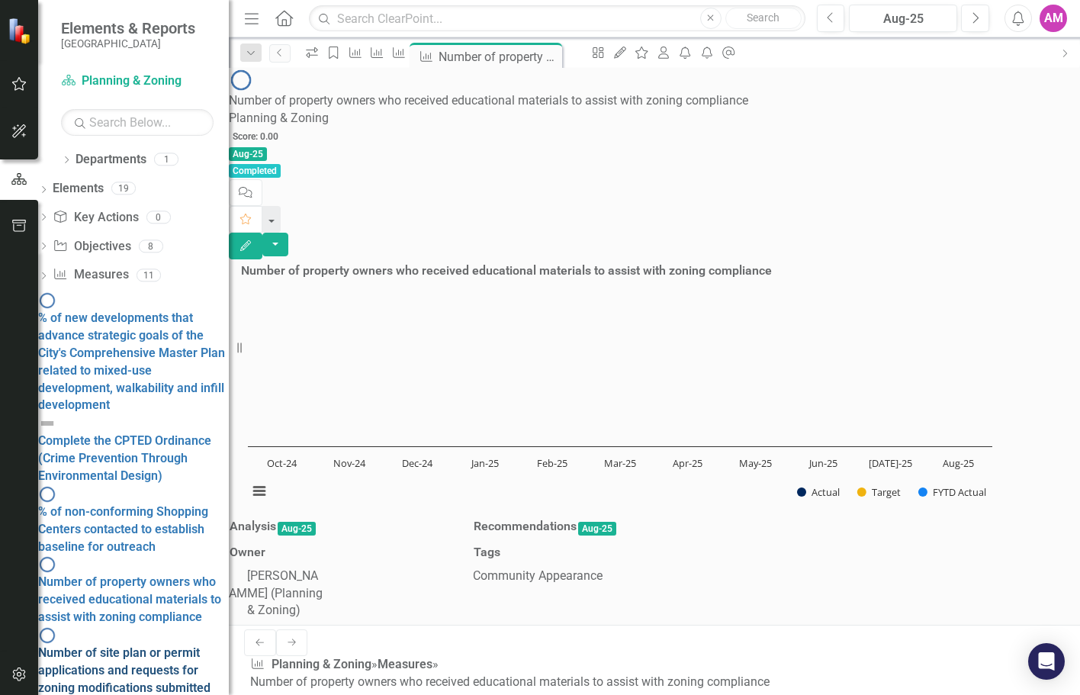
click at [165, 644] on div "Number of site plan or permit applications and requests for zoning modification…" at bounding box center [133, 687] width 191 height 87
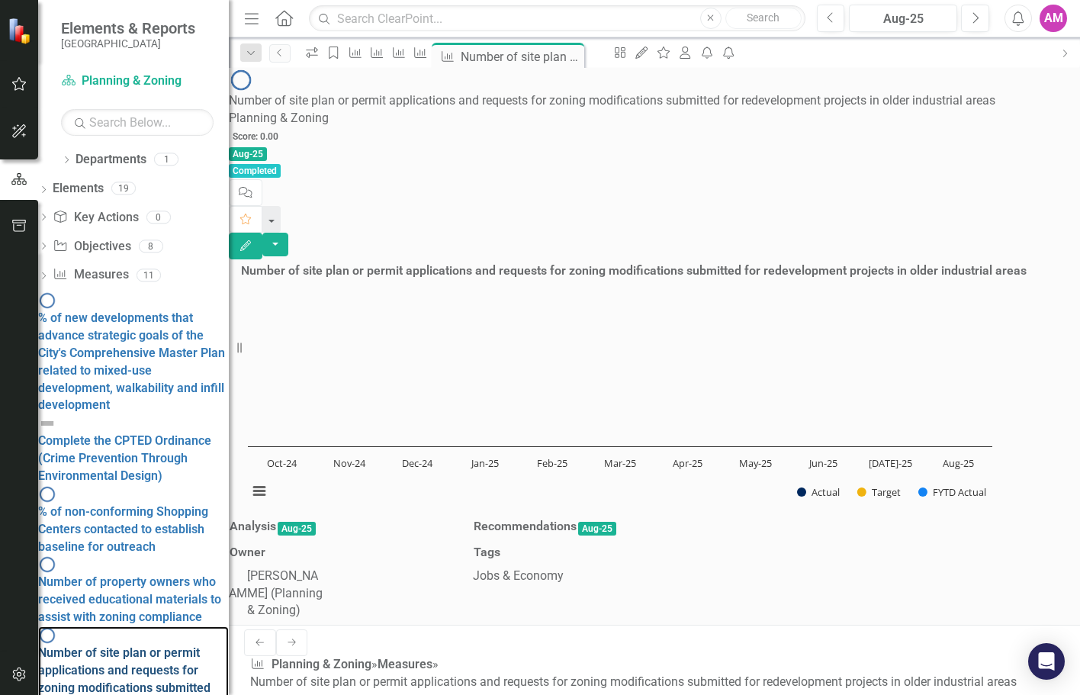
scroll to position [76, 0]
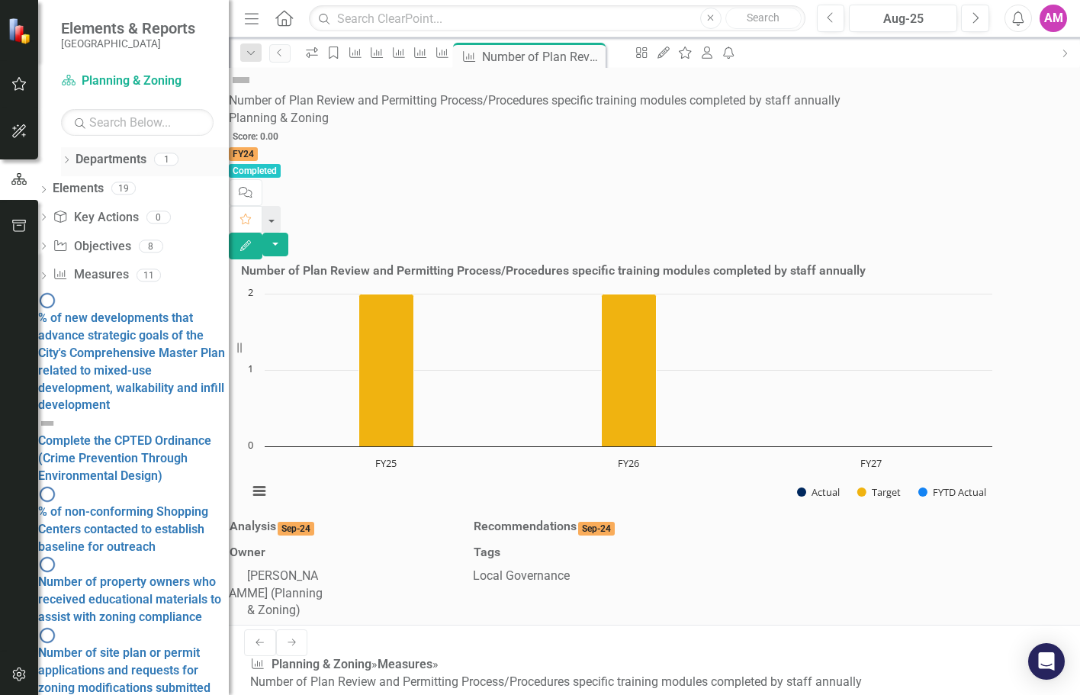
click at [68, 162] on icon "Dropdown" at bounding box center [66, 161] width 11 height 8
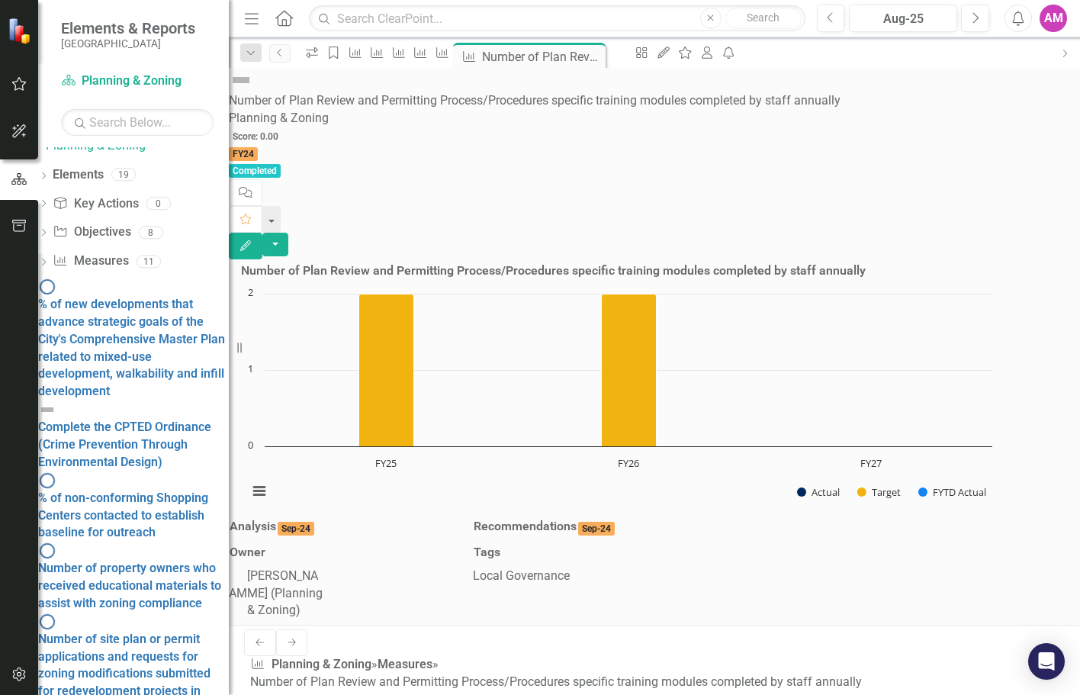
scroll to position [83, 0]
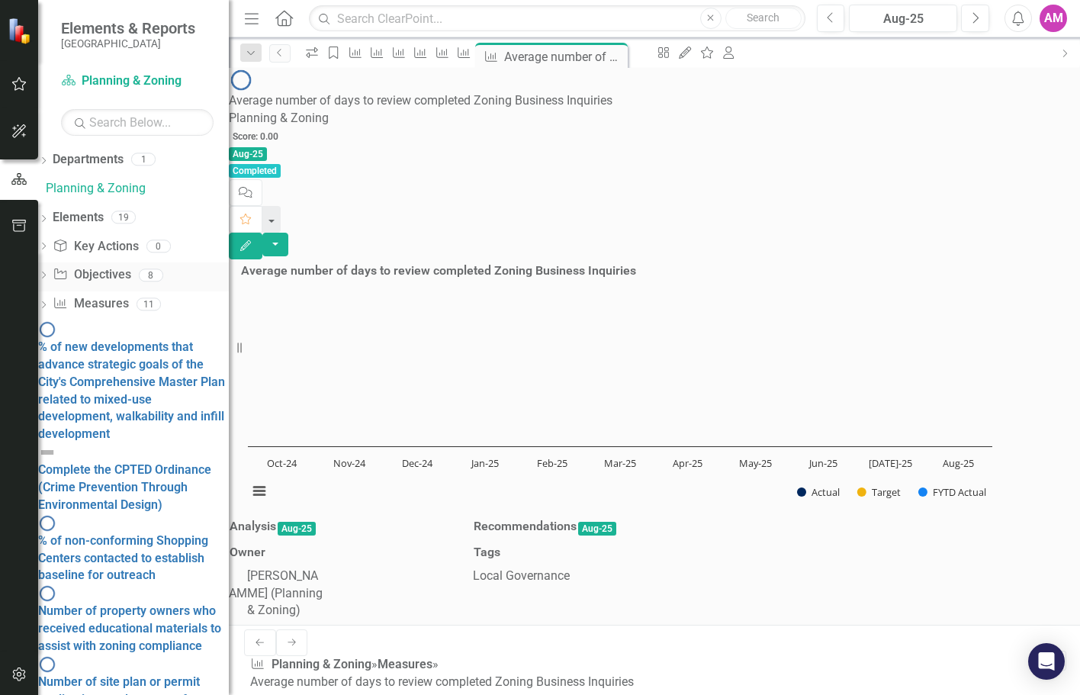
click at [125, 273] on link "Objective Objectives" at bounding box center [92, 275] width 78 height 18
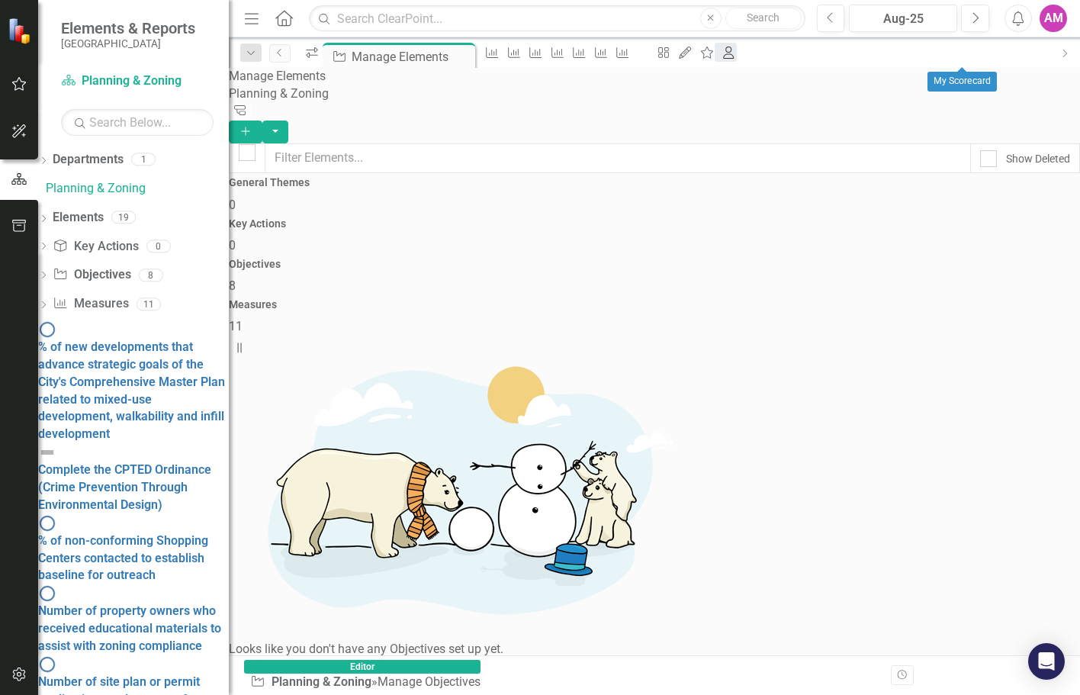
click at [736, 55] on icon "My Scorecard" at bounding box center [728, 53] width 15 height 12
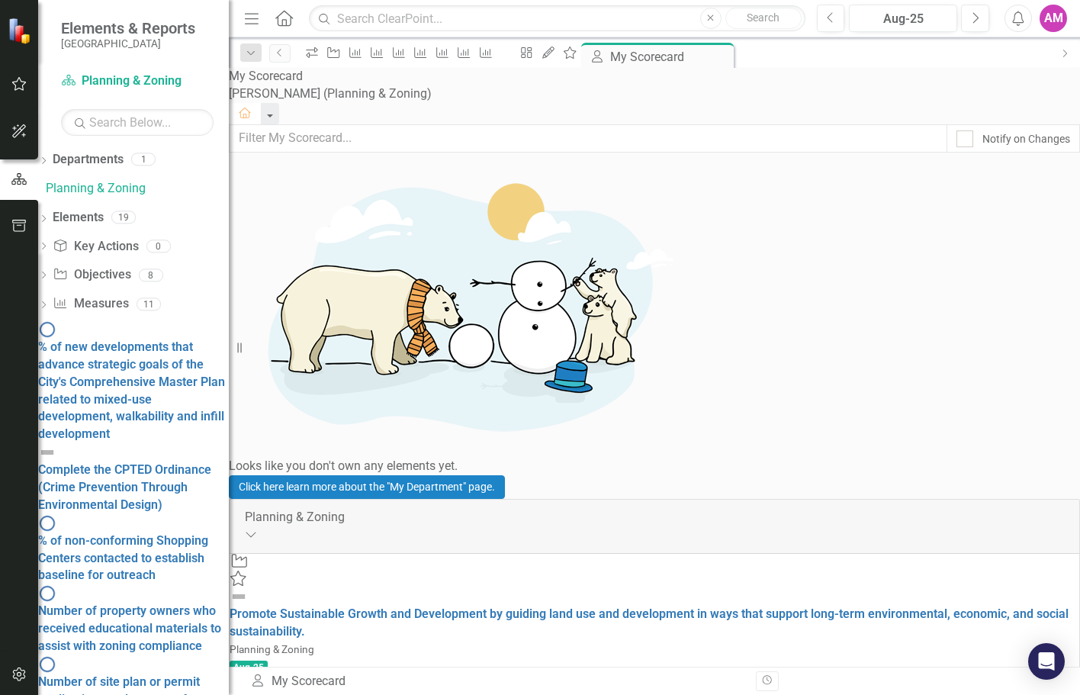
click at [278, 18] on icon at bounding box center [284, 18] width 18 height 16
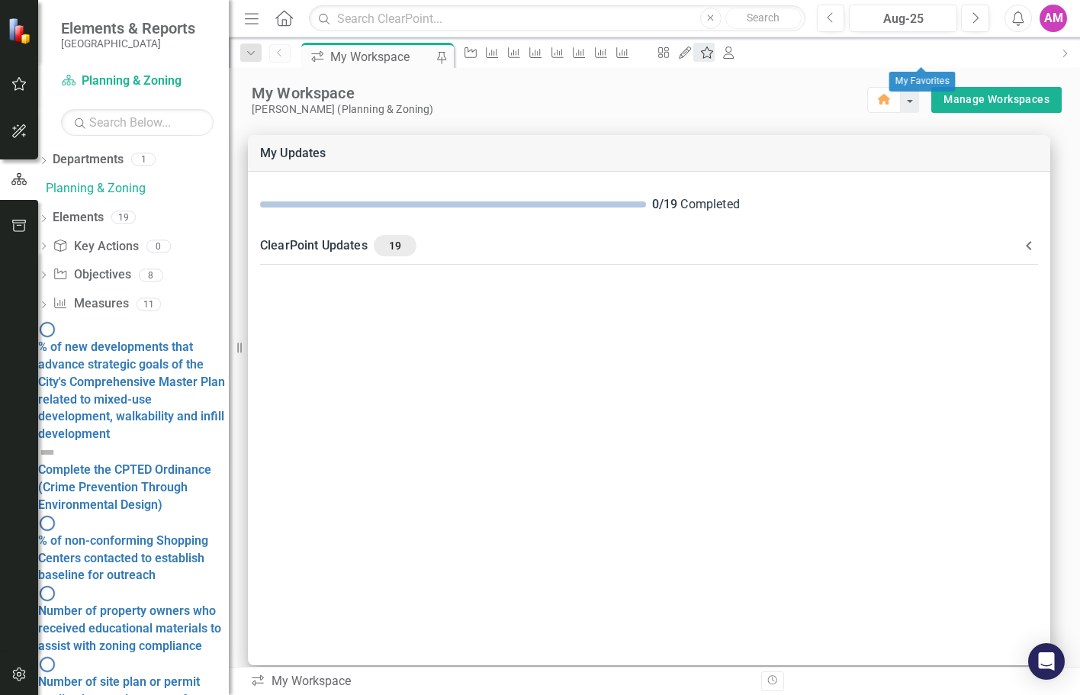
click at [714, 55] on icon "My Favorites" at bounding box center [706, 53] width 15 height 12
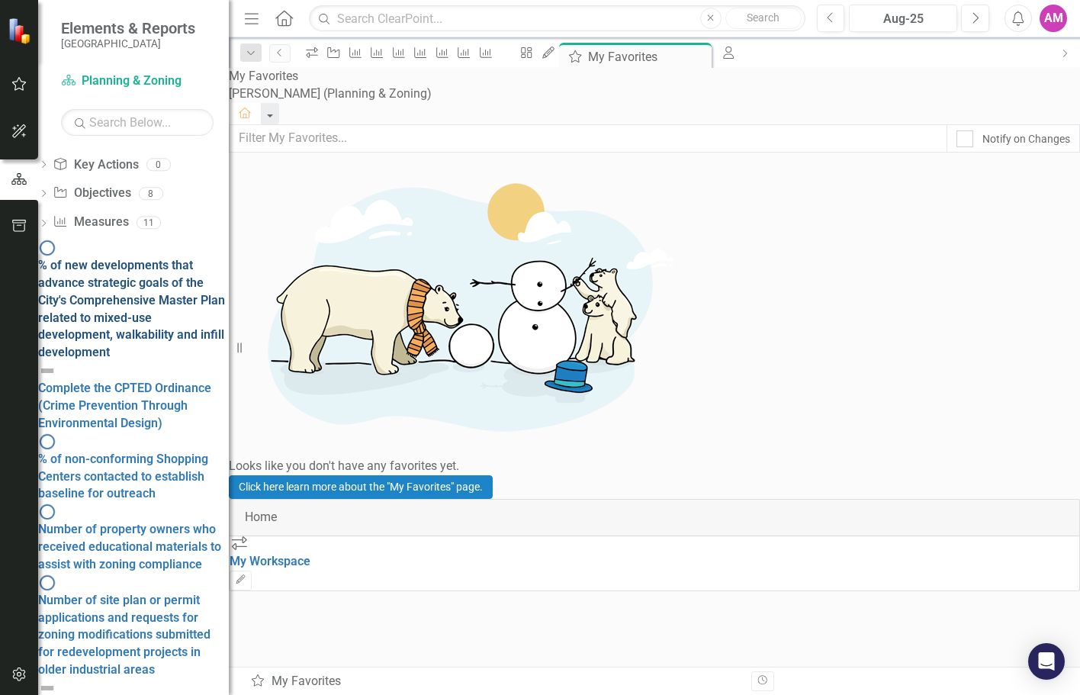
scroll to position [83, 0]
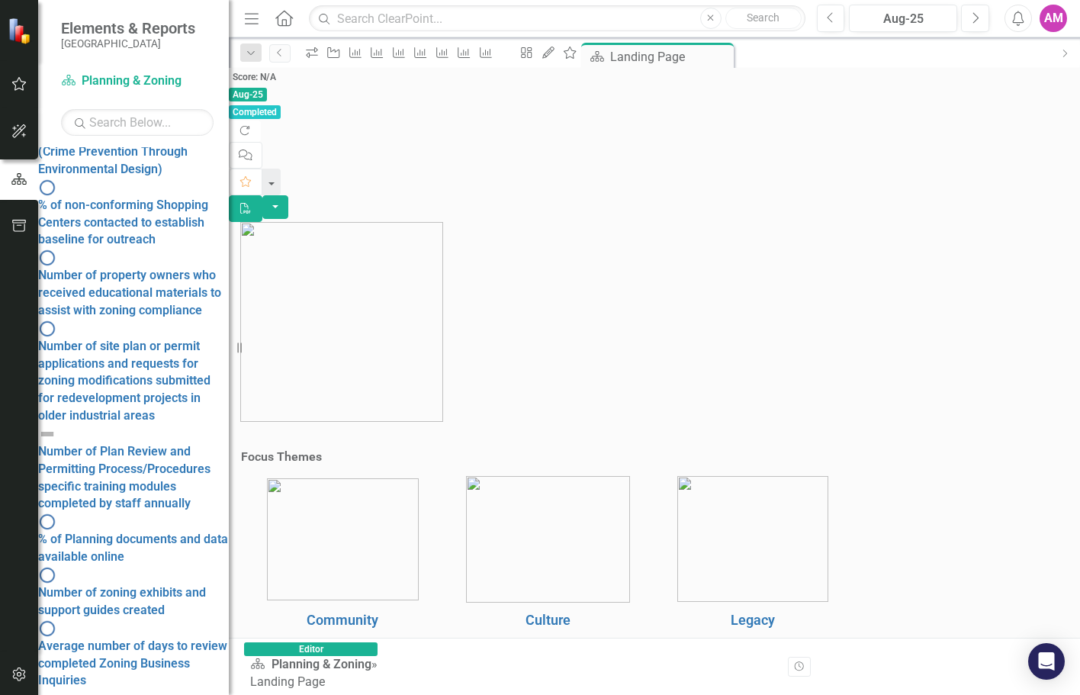
scroll to position [282, 0]
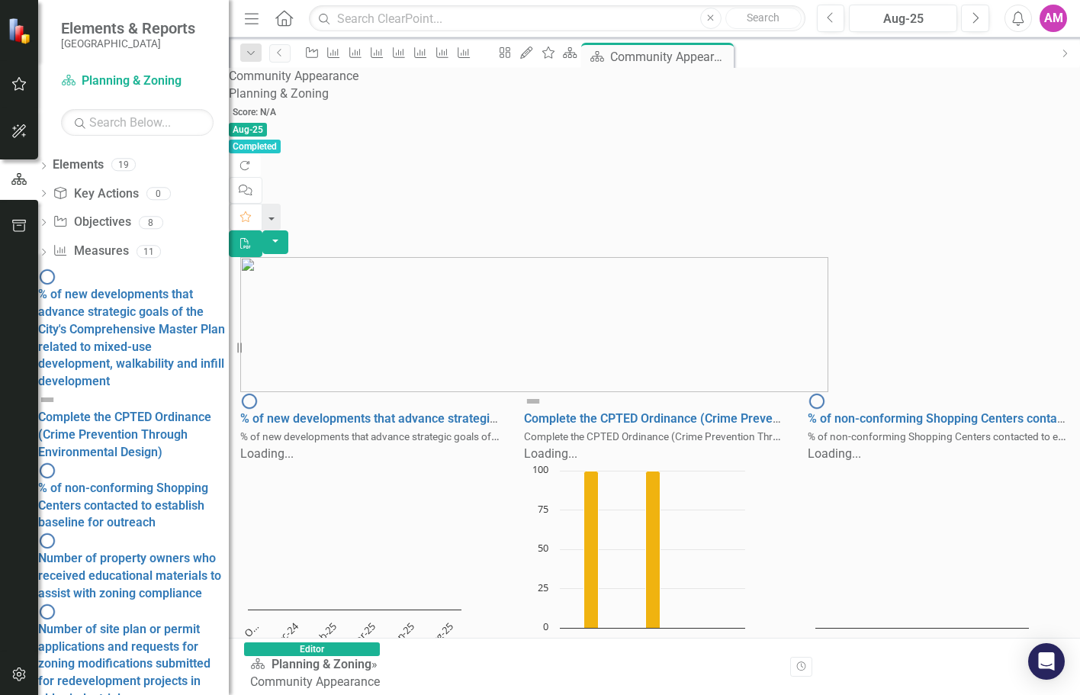
scroll to position [140, 0]
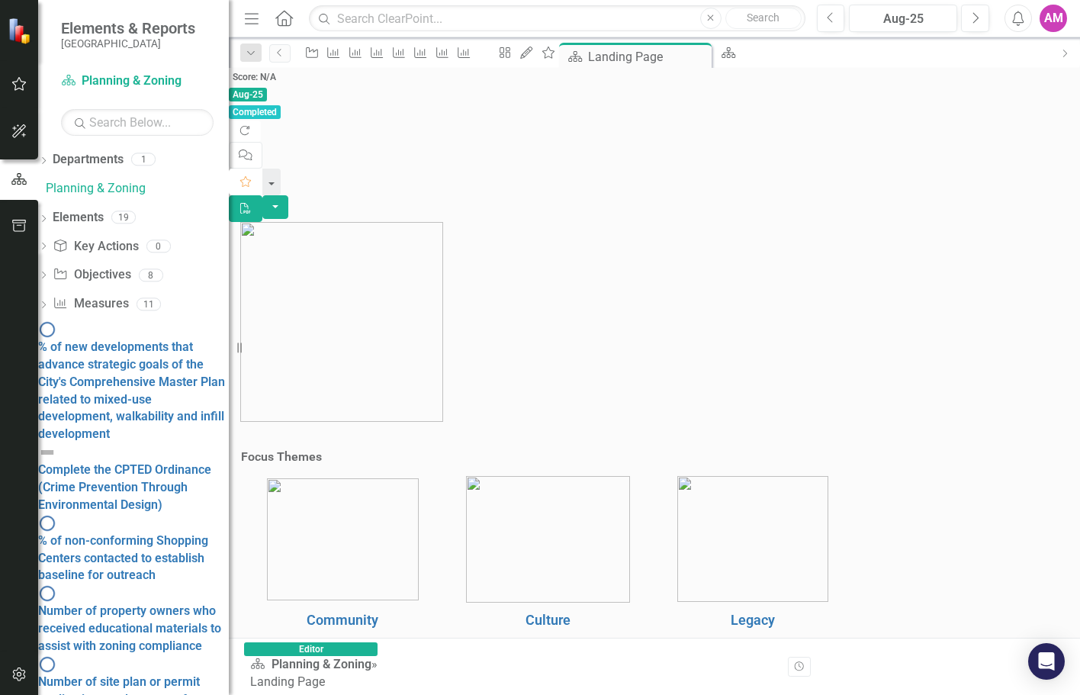
click at [252, 176] on icon "Favorite" at bounding box center [246, 181] width 14 height 11
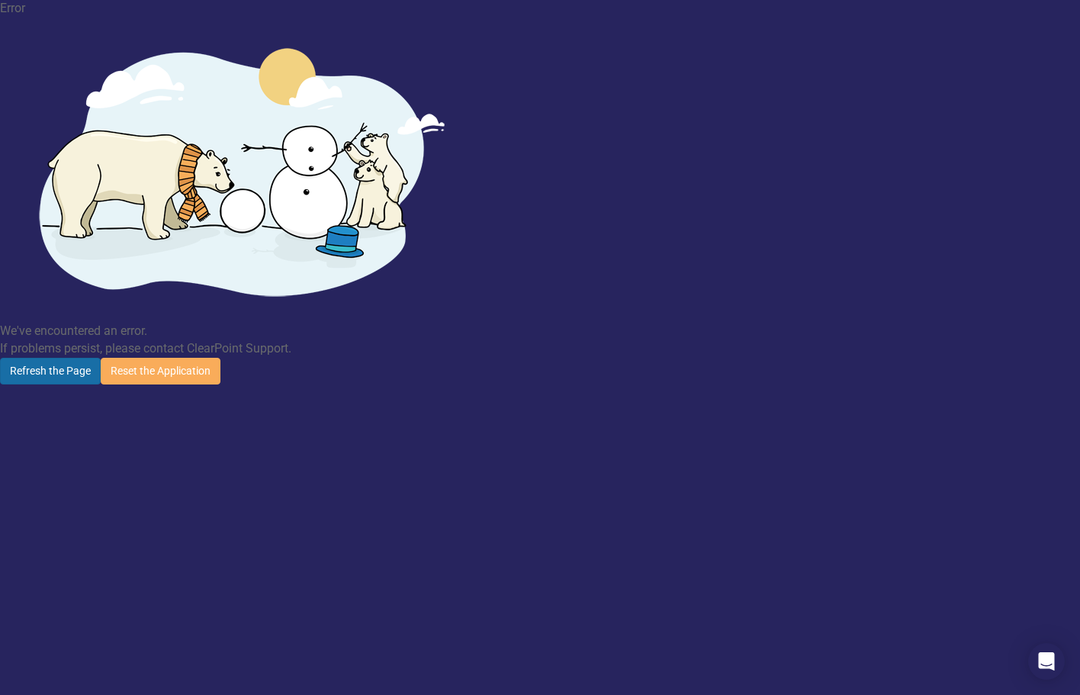
click at [101, 358] on button "Refresh the Page" at bounding box center [50, 371] width 101 height 27
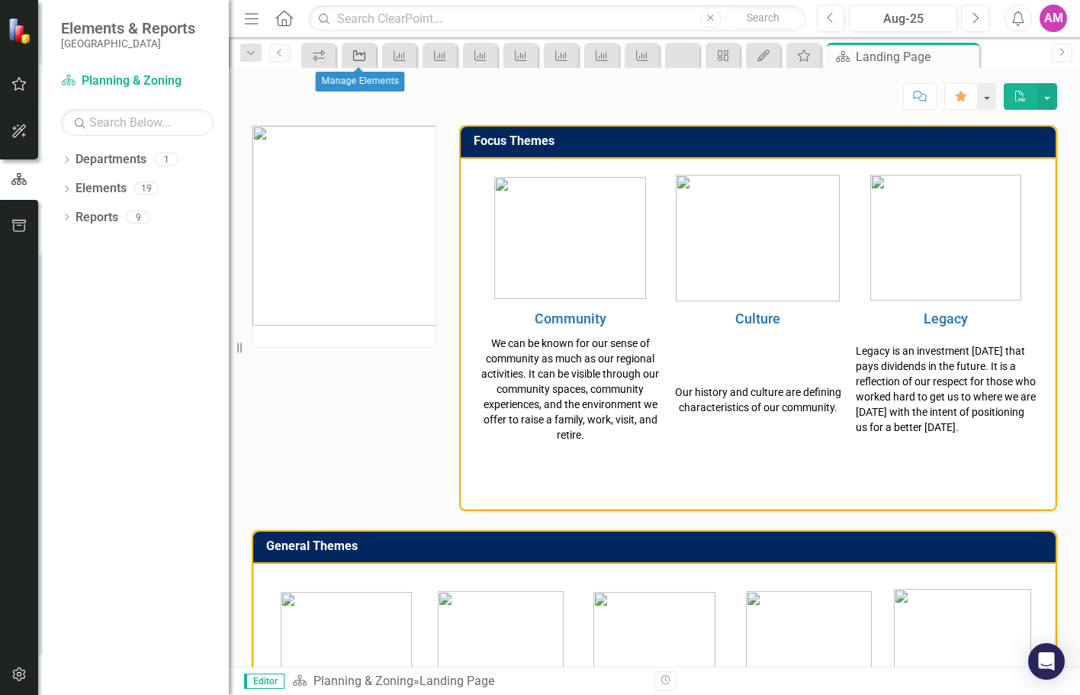
click at [360, 56] on icon "Objective" at bounding box center [359, 56] width 15 height 12
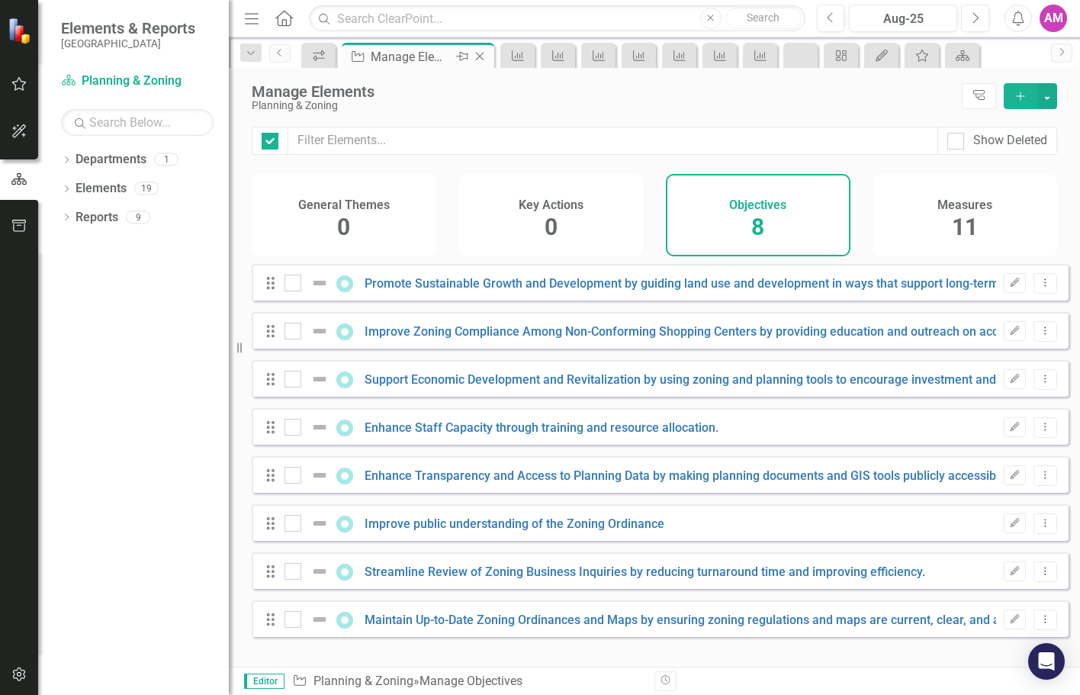
checkbox input "false"
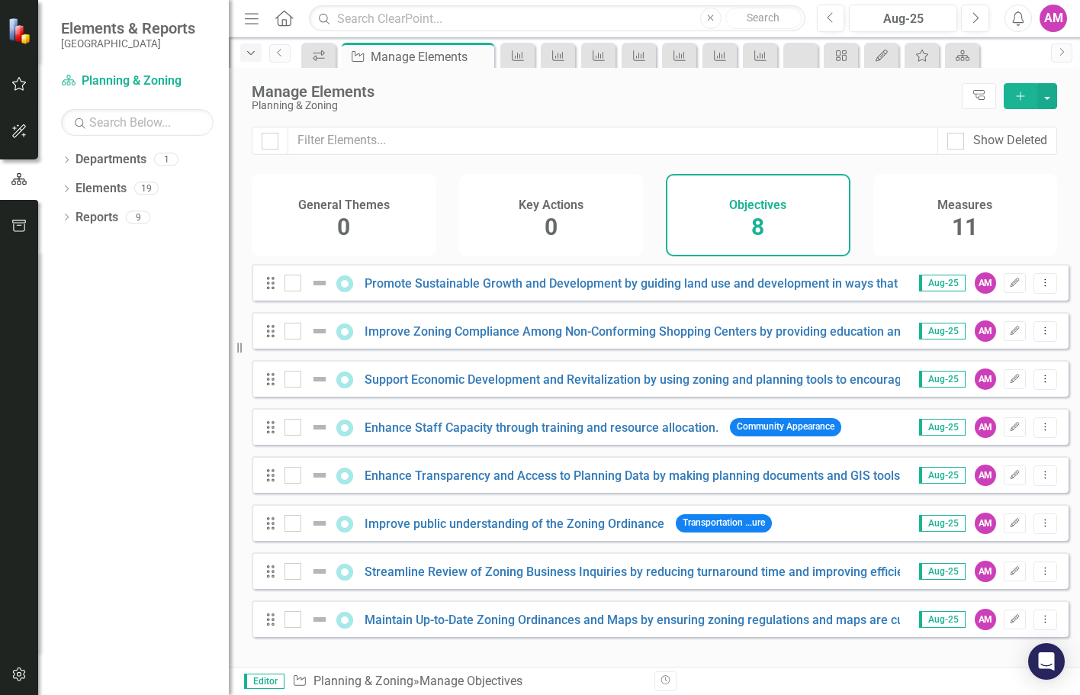
click at [253, 56] on icon "Dropdown" at bounding box center [251, 53] width 14 height 11
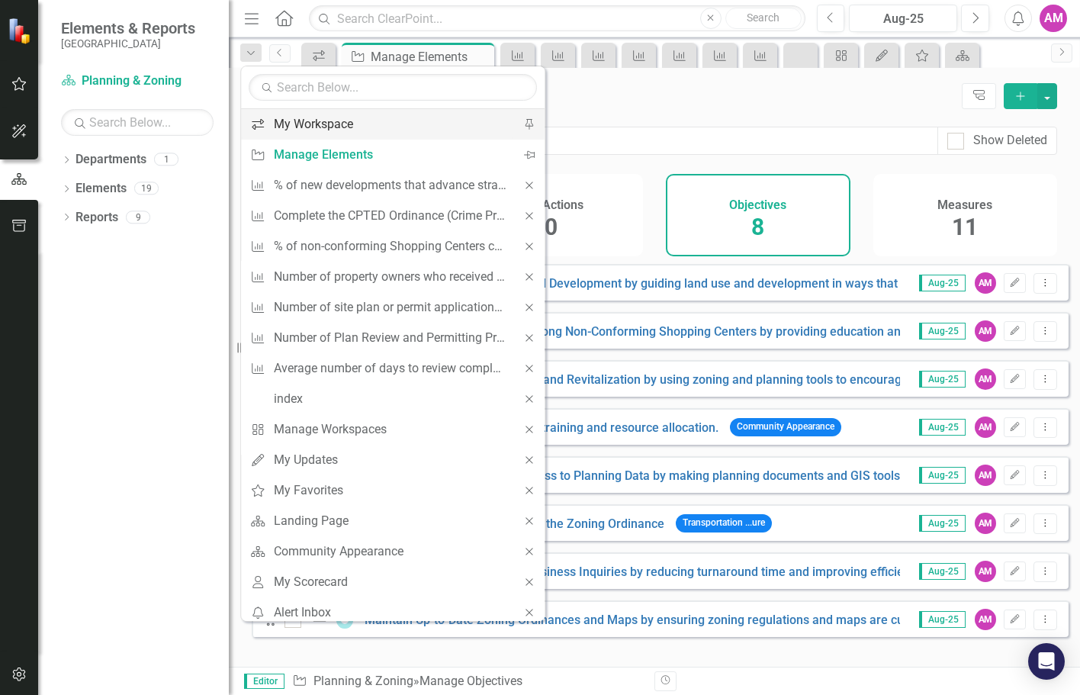
click at [293, 123] on div "My Workspace" at bounding box center [390, 123] width 233 height 19
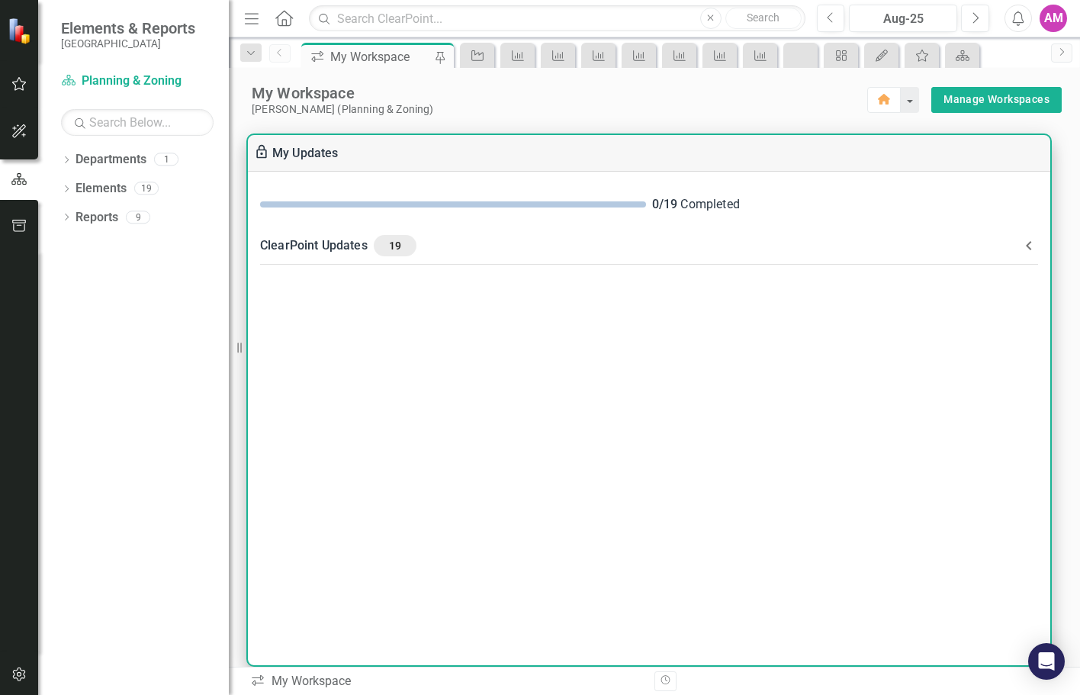
click at [306, 243] on div "ClearPoint Updates 19" at bounding box center [639, 245] width 759 height 21
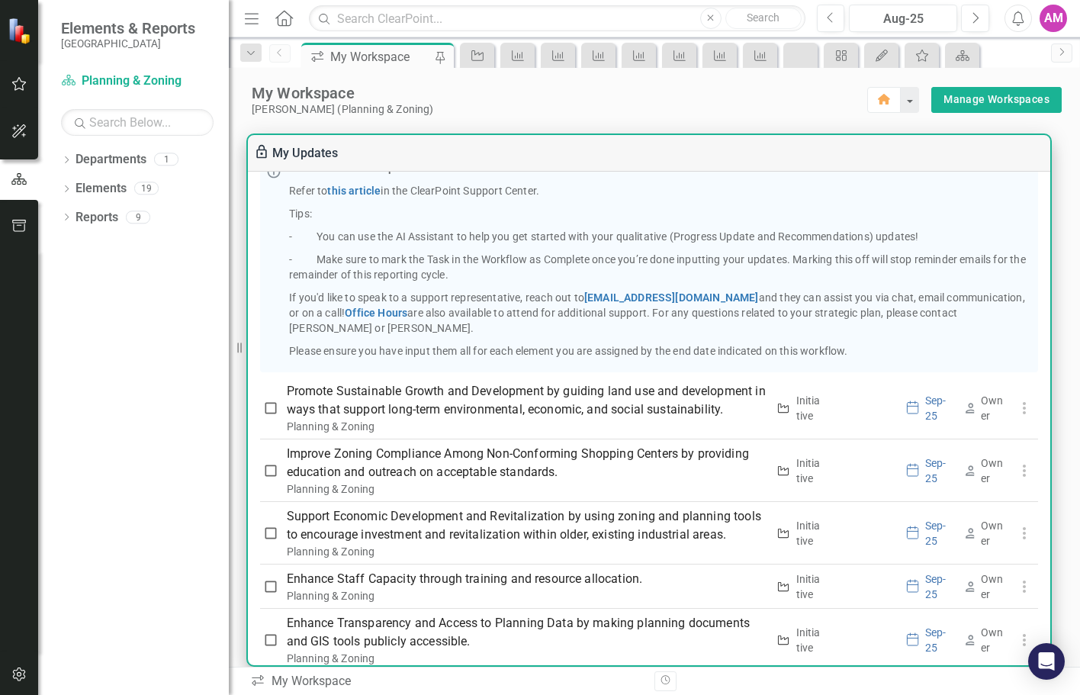
scroll to position [305, 0]
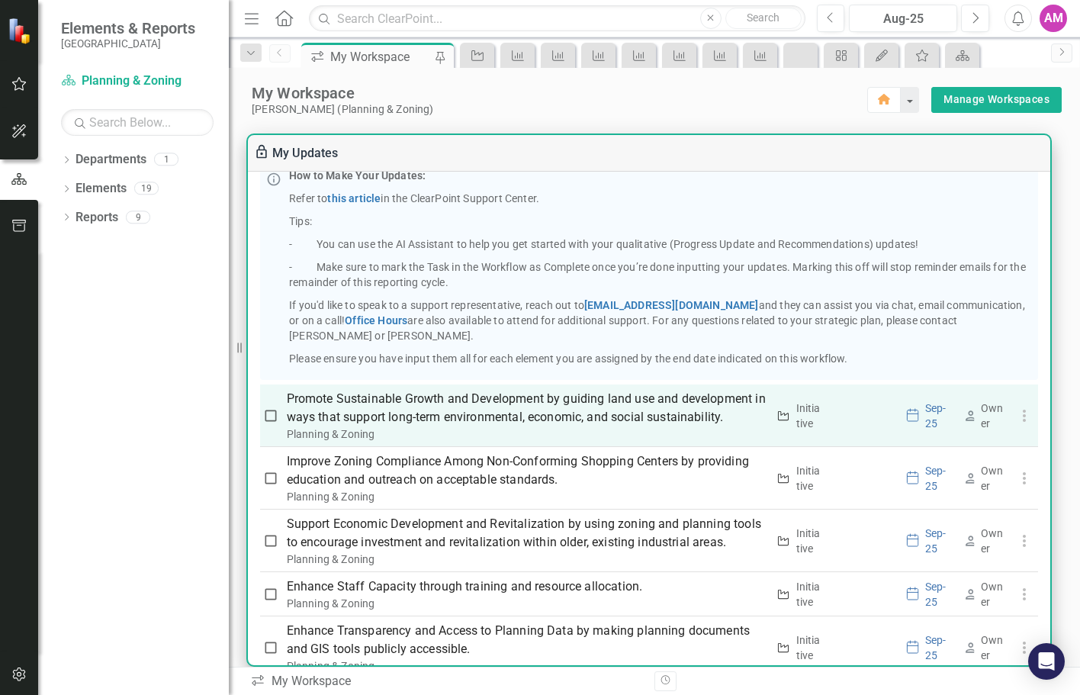
click at [1016, 425] on icon "button" at bounding box center [1024, 415] width 18 height 18
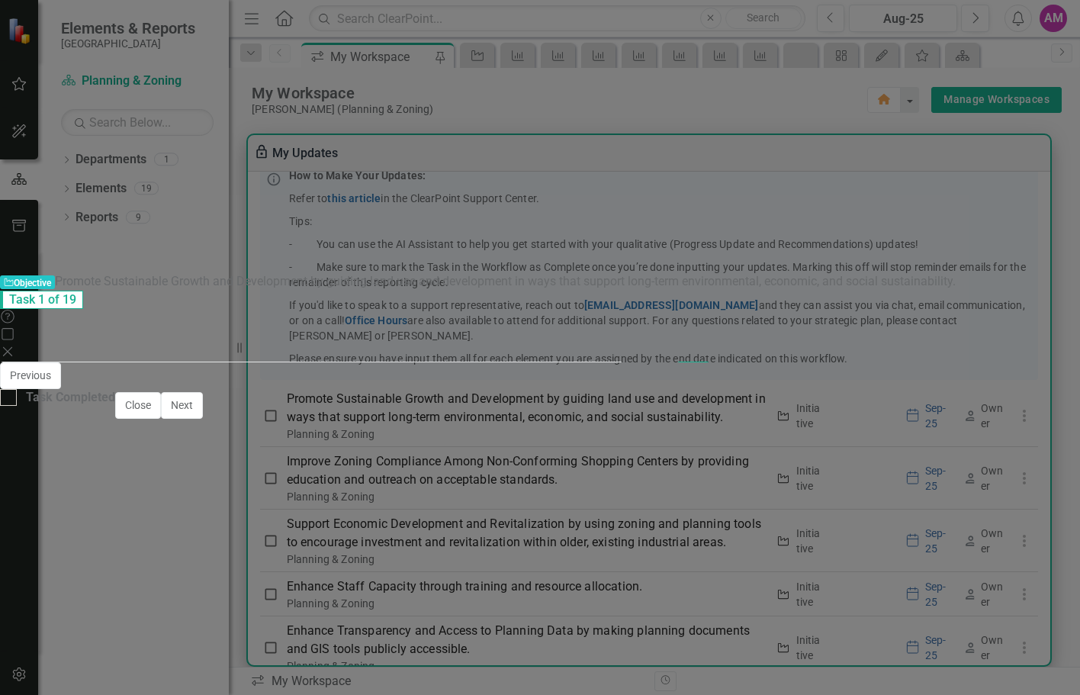
click at [307, 460] on icon "Expand" at bounding box center [310, 465] width 7 height 11
click at [217, 690] on h3 "Percent Complete" at bounding box center [164, 697] width 277 height 14
click at [244, 690] on h3 "Percent Complete" at bounding box center [164, 697] width 277 height 14
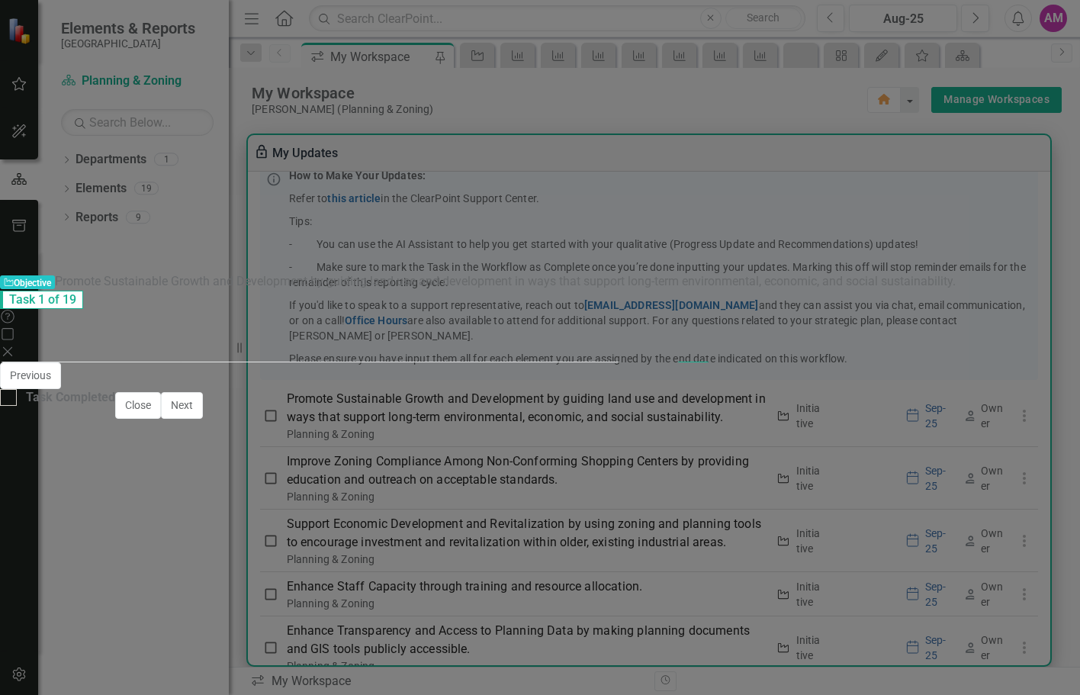
click at [234, 690] on h3 "Percent Complete" at bounding box center [164, 697] width 277 height 14
click at [235, 690] on h3 "Percent Complete" at bounding box center [164, 697] width 277 height 14
click at [236, 690] on h3 "Percent Complete" at bounding box center [164, 697] width 277 height 14
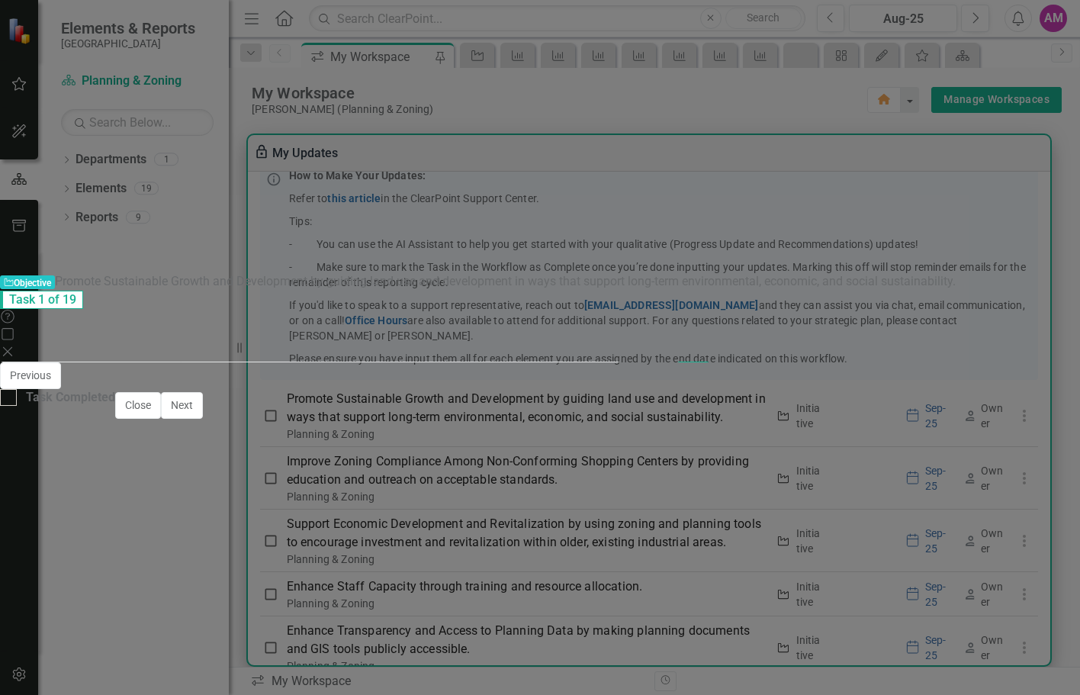
type input "53"
drag, startPoint x: 152, startPoint y: 410, endPoint x: 201, endPoint y: 411, distance: 48.0
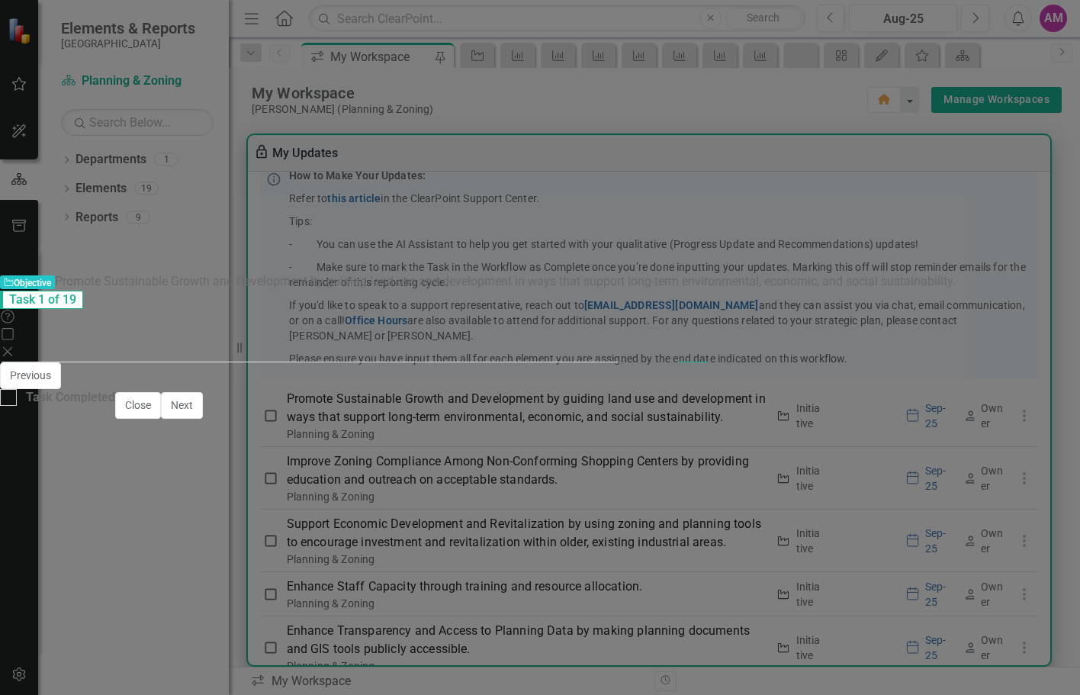
checkbox input "false"
click at [259, 616] on div at bounding box center [508, 638] width 990 height 44
click at [268, 616] on div at bounding box center [508, 638] width 990 height 44
click at [271, 616] on div at bounding box center [508, 638] width 990 height 44
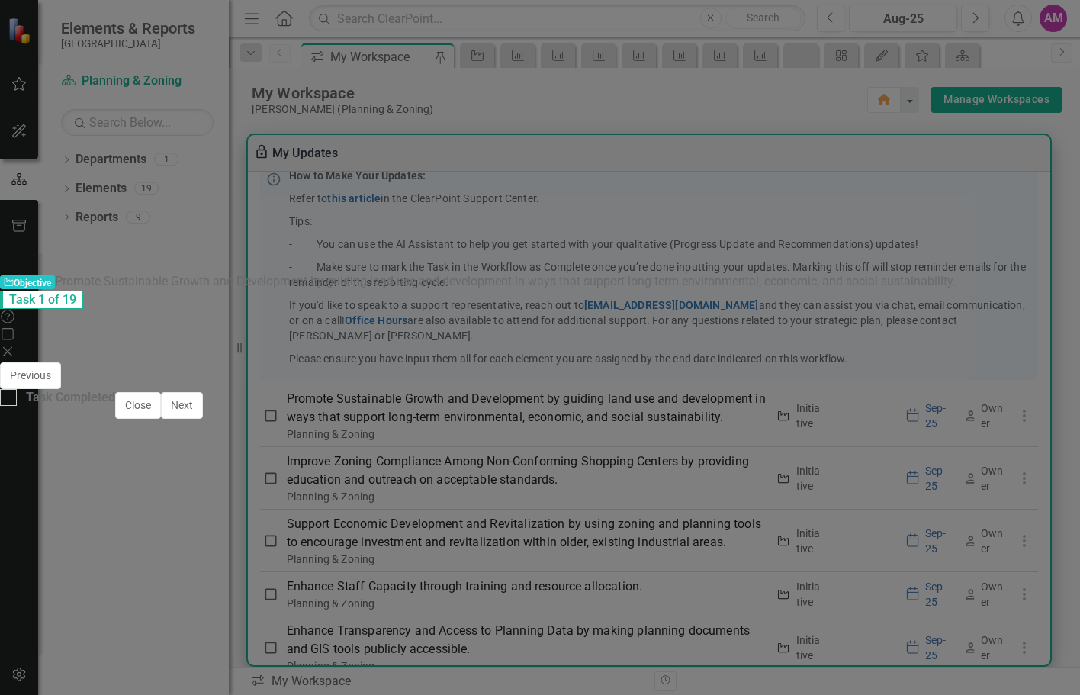
click at [271, 616] on div at bounding box center [508, 638] width 990 height 44
drag, startPoint x: 89, startPoint y: 676, endPoint x: -21, endPoint y: 679, distance: 110.6
click at [988, 596] on button "ClearPoint AI AI Assistant" at bounding box center [1022, 604] width 69 height 17
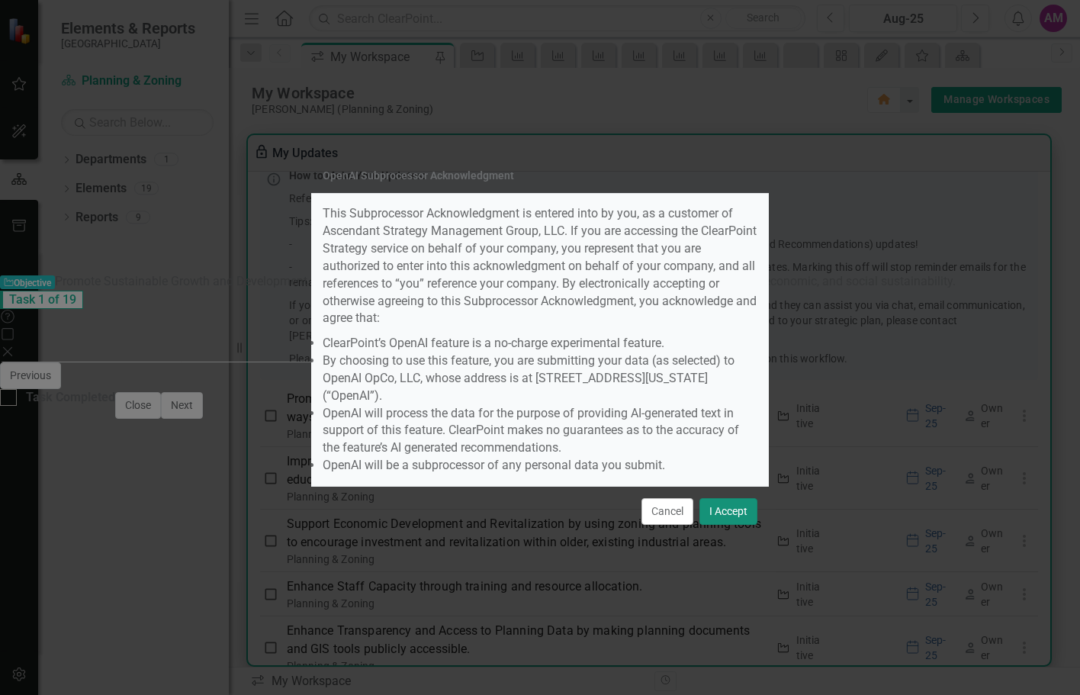
click at [735, 498] on button "I Accept" at bounding box center [728, 511] width 58 height 27
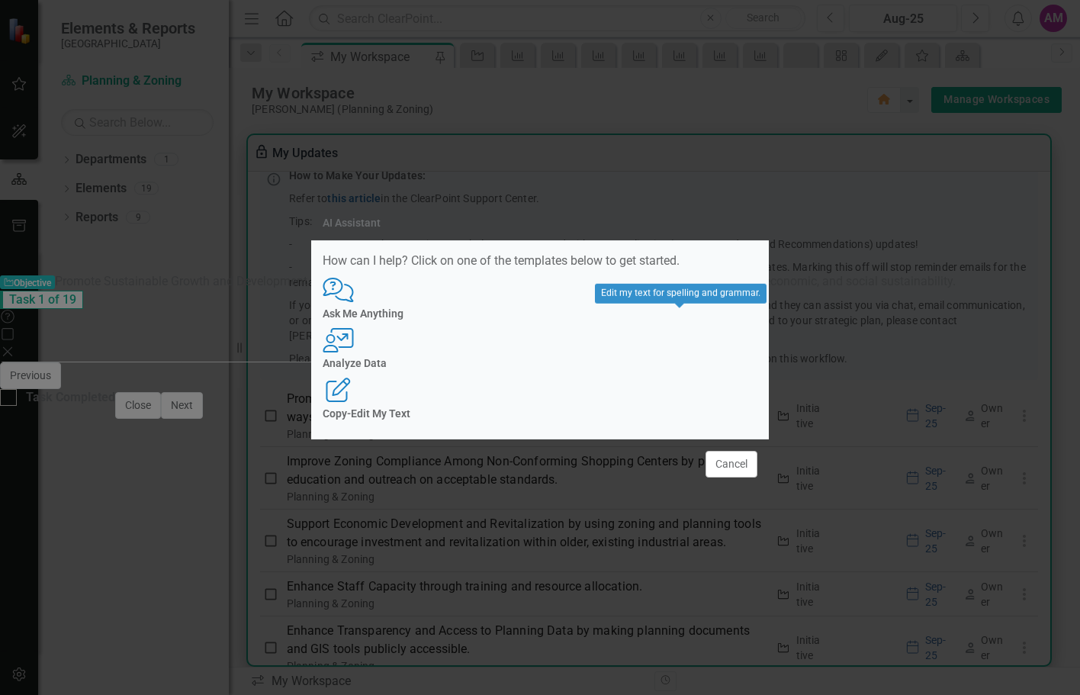
click at [674, 408] on div "Copy-Edit My Text" at bounding box center [540, 413] width 435 height 11
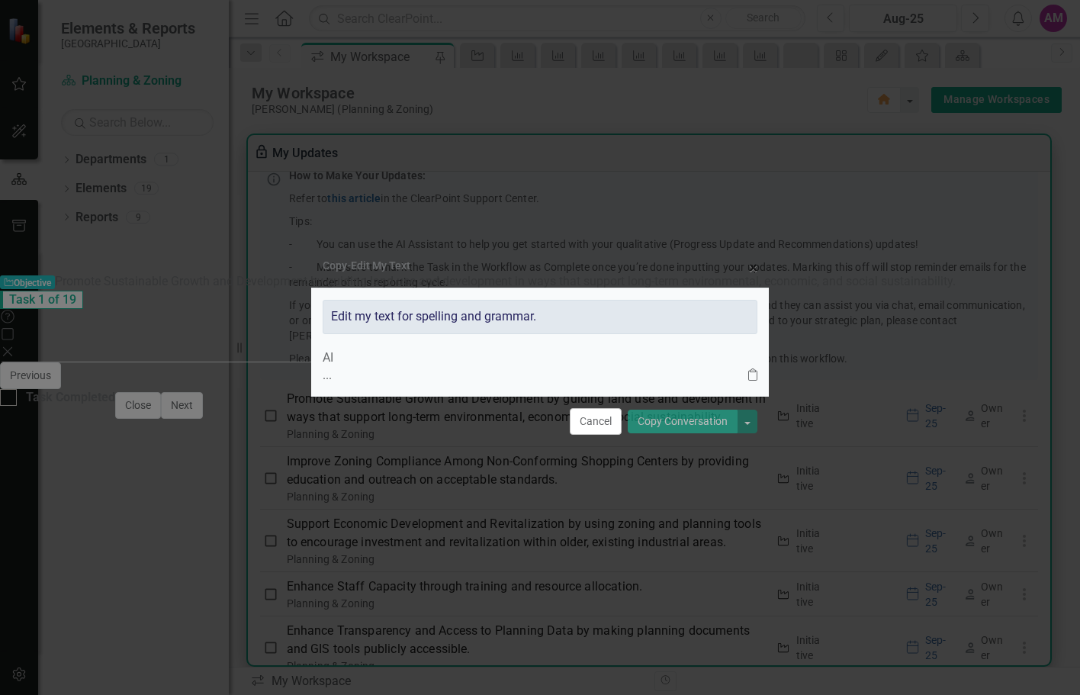
click at [454, 367] on div "..." at bounding box center [535, 376] width 425 height 18
click at [604, 435] on button "Cancel" at bounding box center [596, 421] width 52 height 27
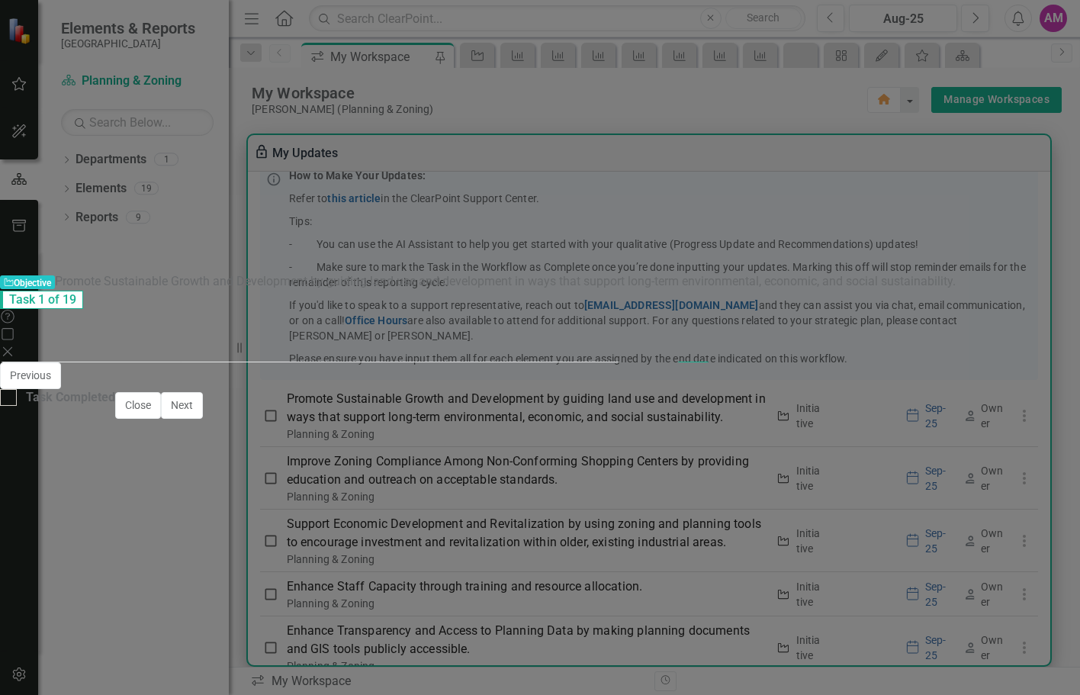
click at [677, 363] on button "Close" at bounding box center [661, 375] width 34 height 24
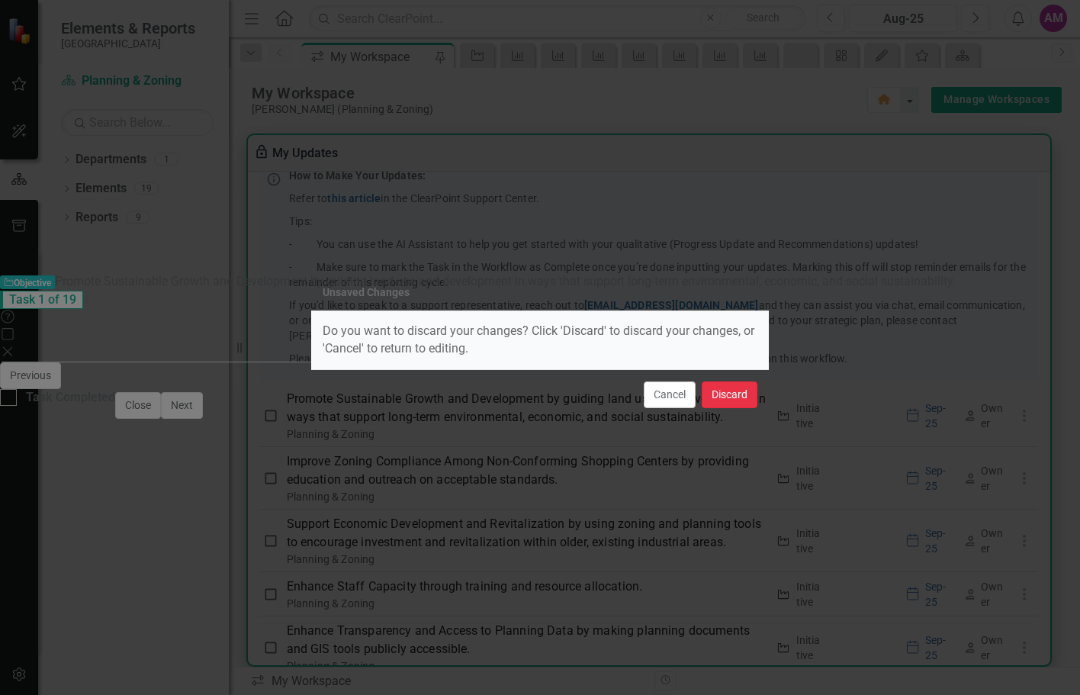
click at [726, 390] on button "Discard" at bounding box center [729, 394] width 56 height 27
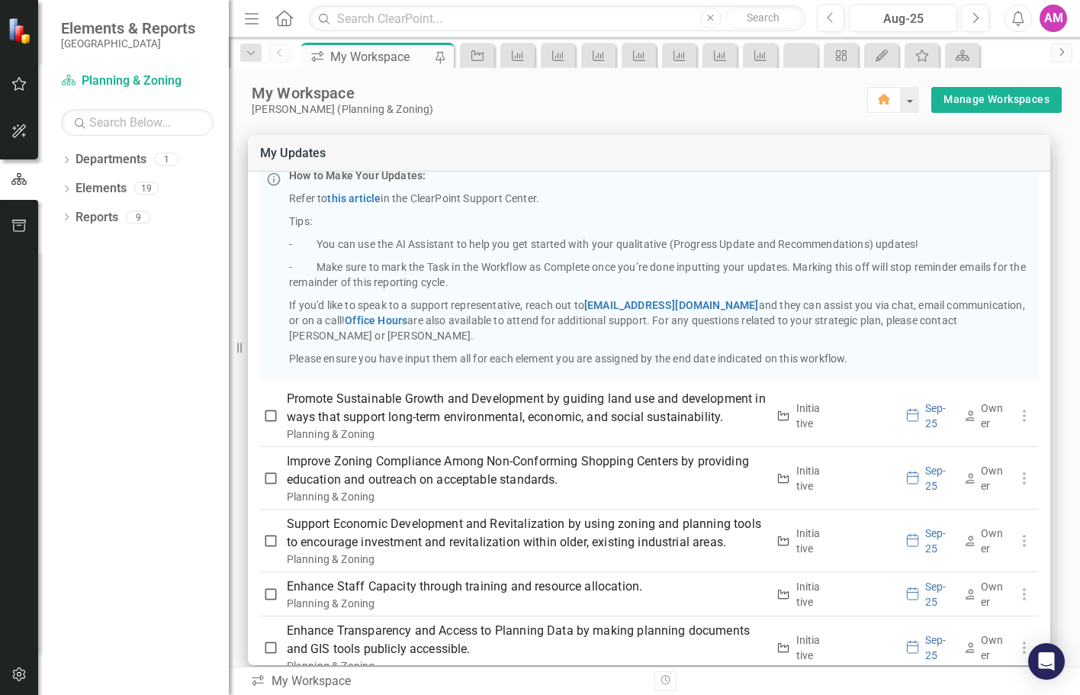
click at [1063, 49] on icon "Next" at bounding box center [1061, 51] width 12 height 9
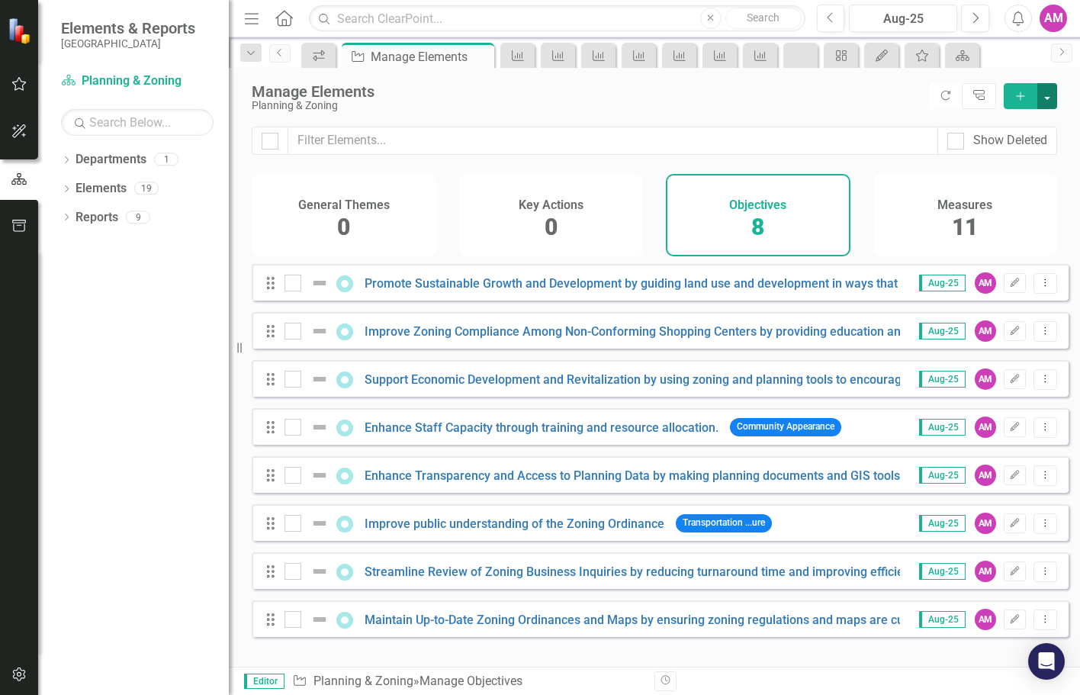
click at [1046, 96] on button "button" at bounding box center [1047, 96] width 20 height 26
click at [1048, 202] on div "Measures 11" at bounding box center [965, 215] width 185 height 82
